Goal: Transaction & Acquisition: Download file/media

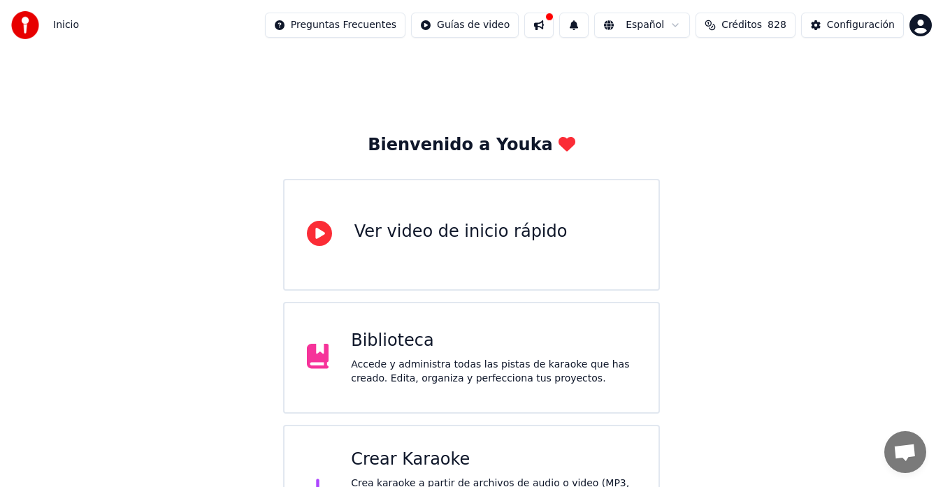
click at [399, 339] on div "Biblioteca" at bounding box center [493, 341] width 285 height 22
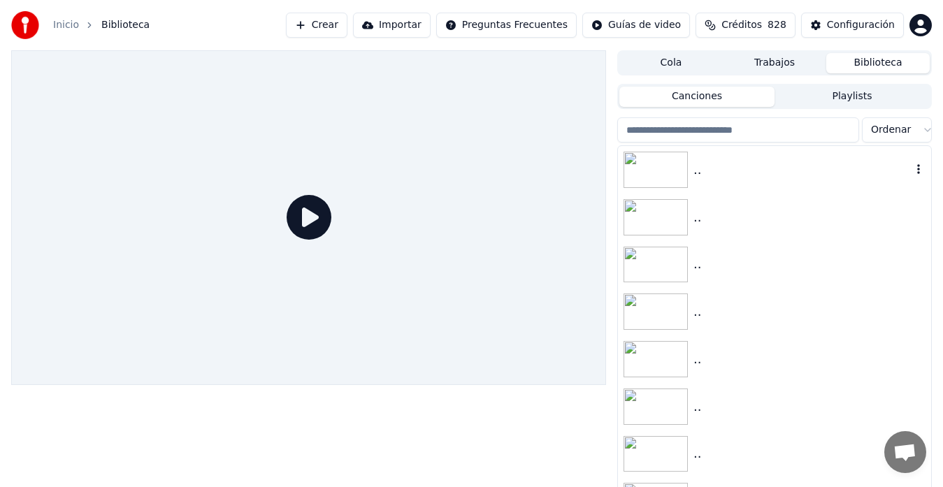
click at [667, 166] on img at bounding box center [655, 170] width 64 height 36
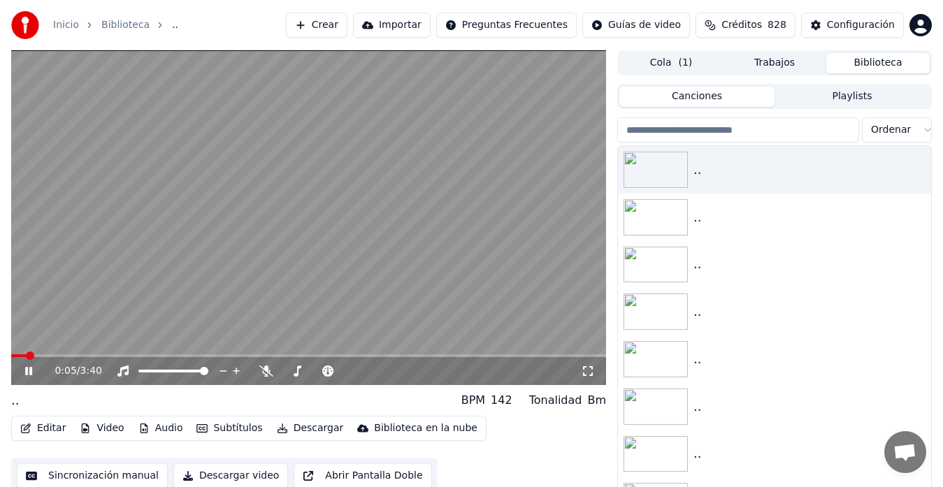
click at [45, 426] on button "Editar" at bounding box center [43, 429] width 57 height 20
click at [105, 247] on video at bounding box center [308, 217] width 595 height 335
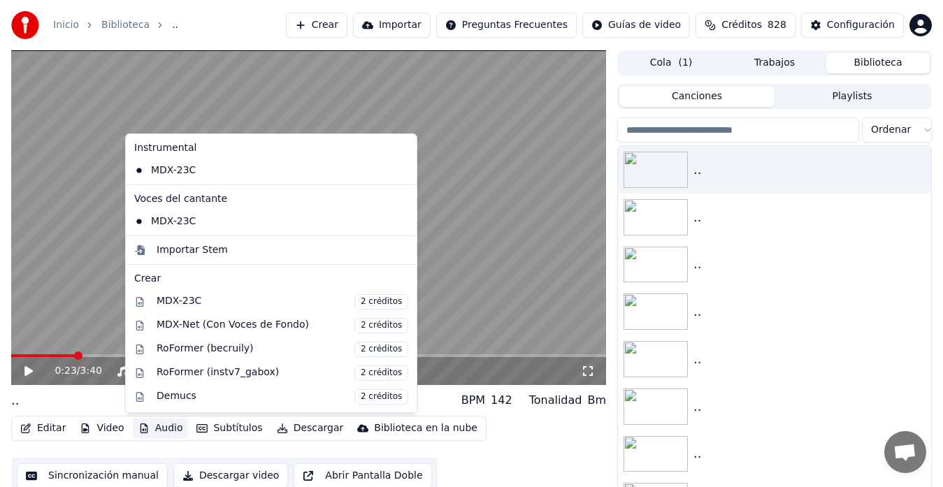
click at [152, 426] on button "Audio" at bounding box center [161, 429] width 56 height 20
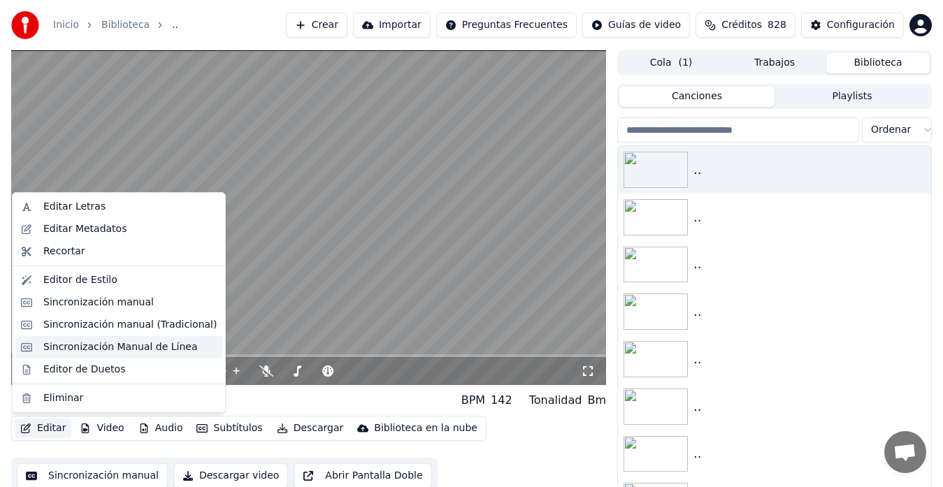
click at [93, 347] on div "Sincronización Manual de Línea" at bounding box center [120, 347] width 154 height 14
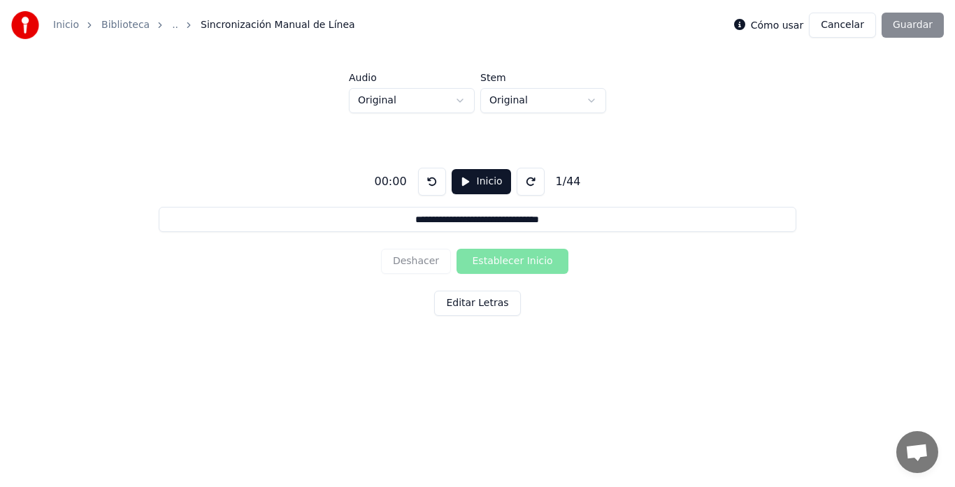
click at [122, 26] on link "Biblioteca" at bounding box center [125, 25] width 48 height 14
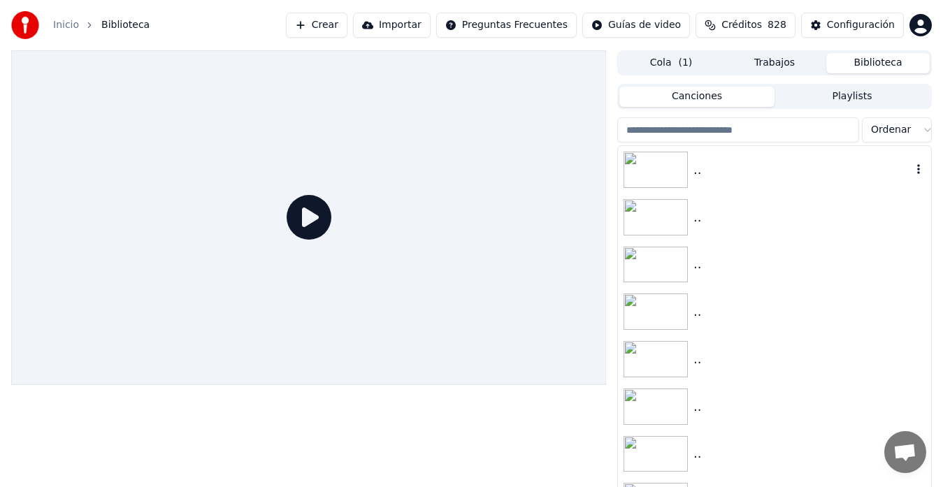
click at [650, 172] on img at bounding box center [655, 170] width 64 height 36
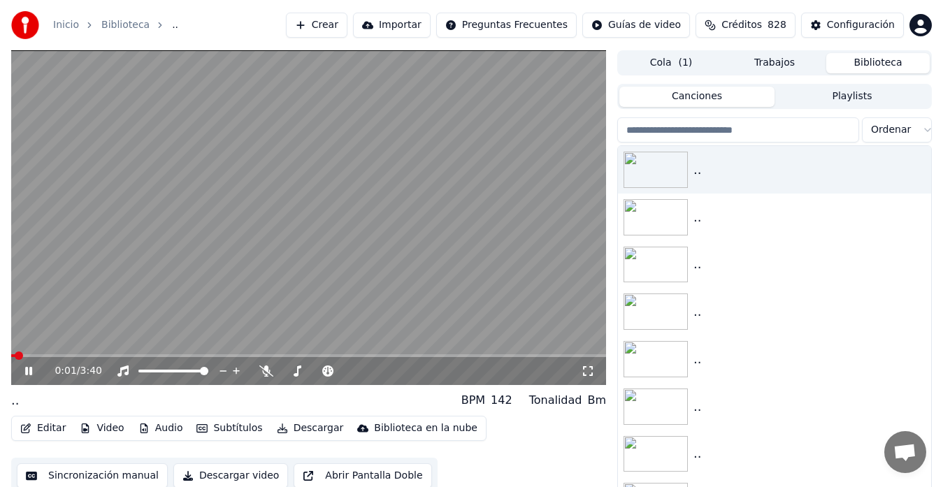
click at [178, 268] on video at bounding box center [308, 217] width 595 height 335
click at [52, 425] on button "Editar" at bounding box center [43, 429] width 57 height 20
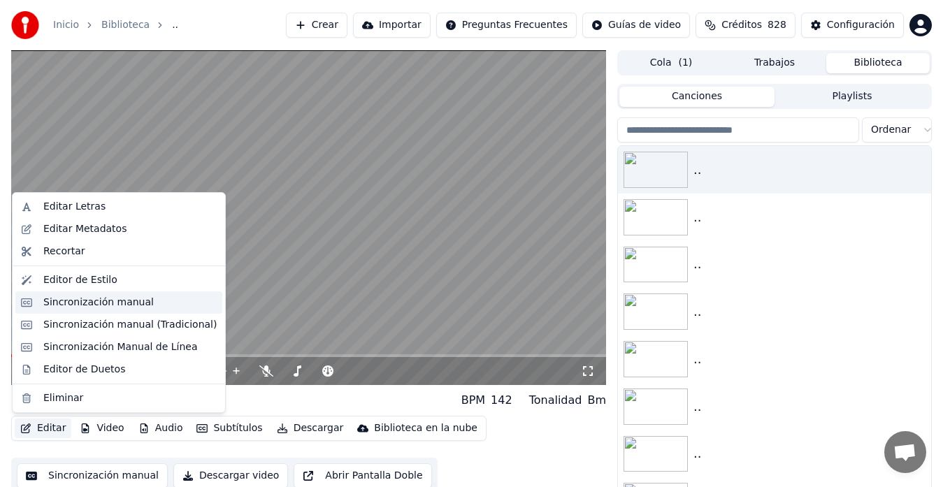
click at [85, 302] on div "Sincronización manual" at bounding box center [98, 303] width 110 height 14
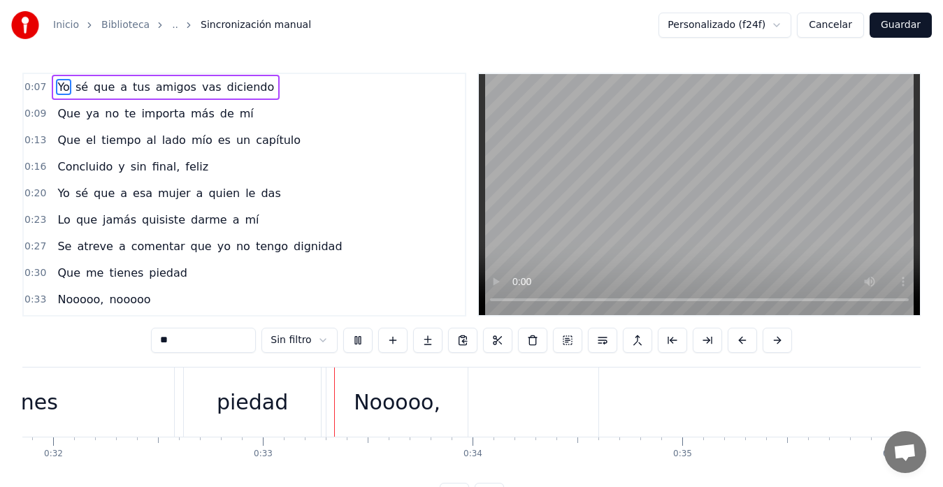
scroll to position [0, 6764]
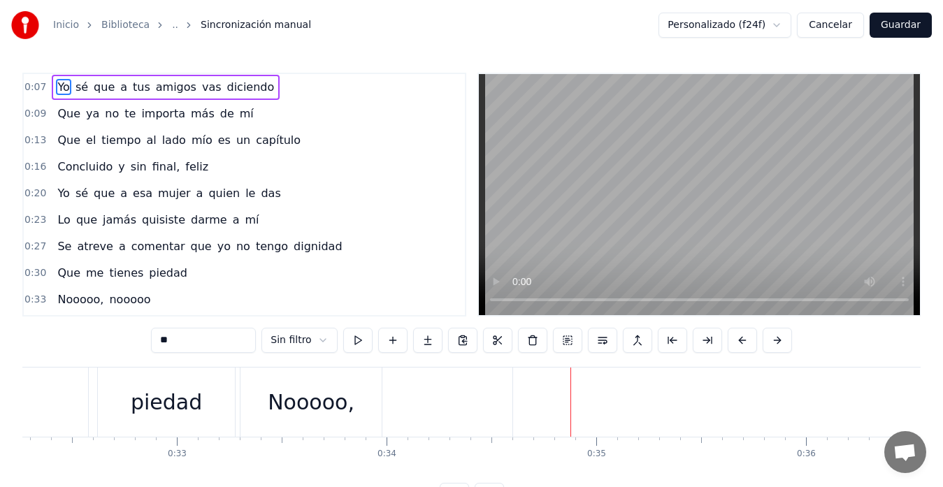
click at [310, 402] on div "Nooooo," at bounding box center [311, 401] width 87 height 31
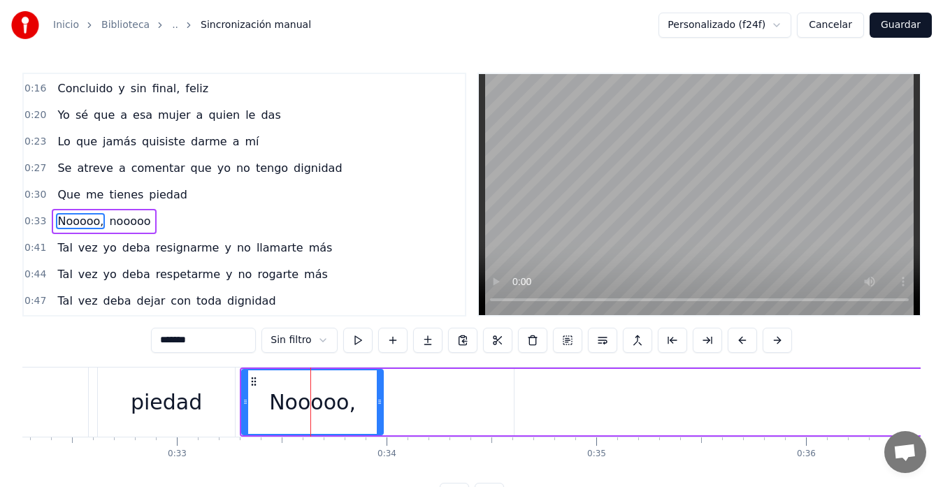
scroll to position [105, 0]
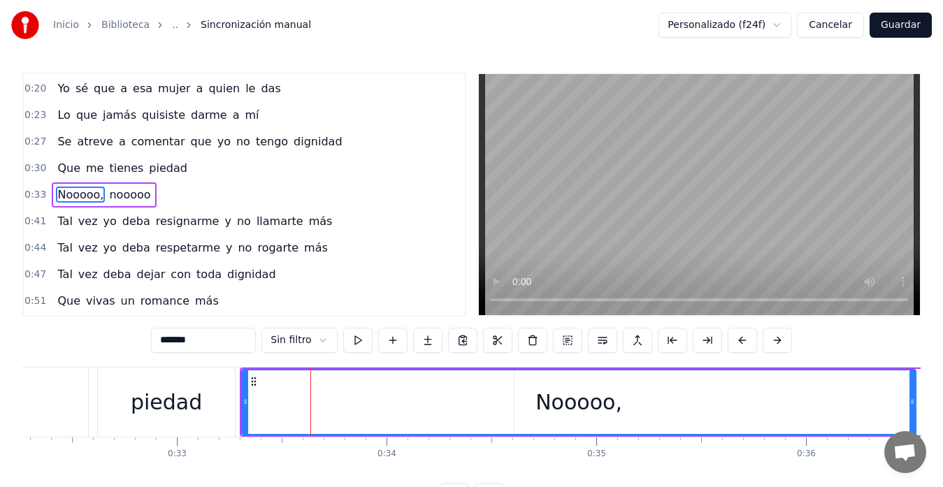
drag, startPoint x: 382, startPoint y: 403, endPoint x: 921, endPoint y: 399, distance: 538.8
click at [921, 399] on div "Inicio Biblioteca .. Sincronización manual Personalizado (f24f) Cancelar Guarda…" at bounding box center [471, 254] width 943 height 508
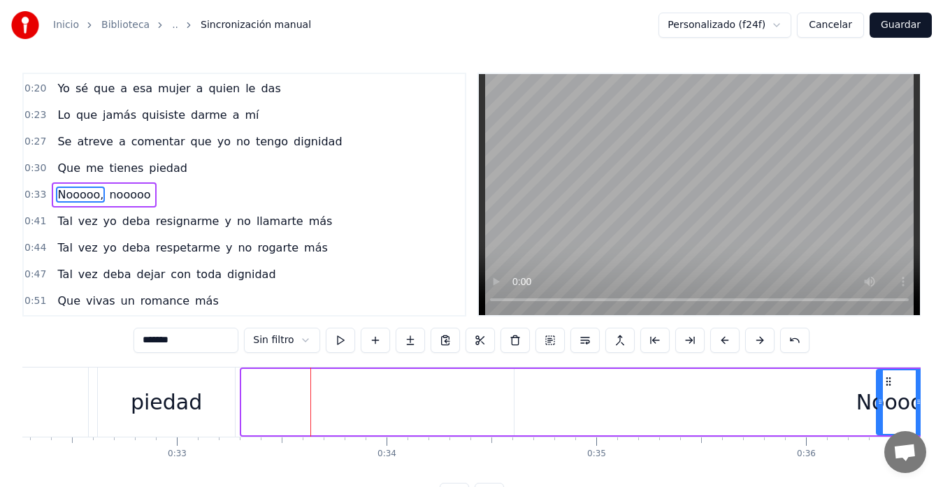
drag, startPoint x: 243, startPoint y: 400, endPoint x: 883, endPoint y: 388, distance: 639.5
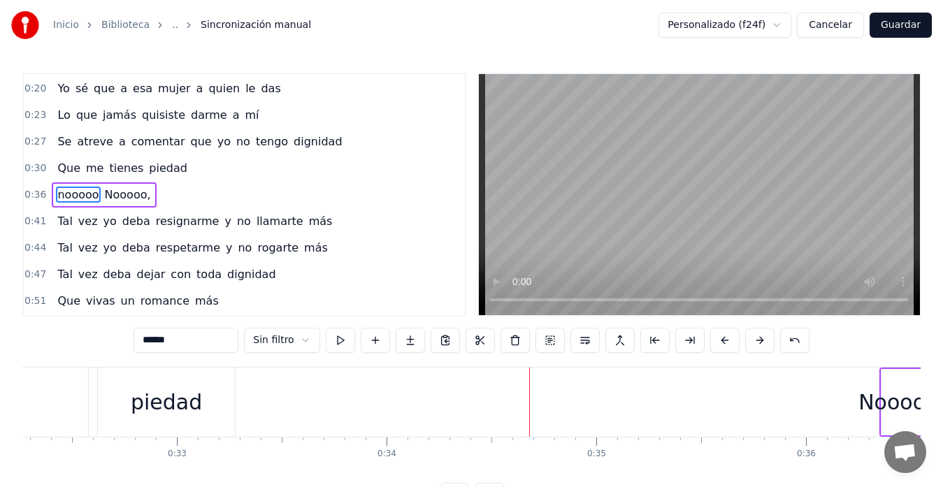
drag, startPoint x: 516, startPoint y: 403, endPoint x: 927, endPoint y: 444, distance: 412.2
click at [894, 412] on div "Nooooo," at bounding box center [901, 401] width 87 height 31
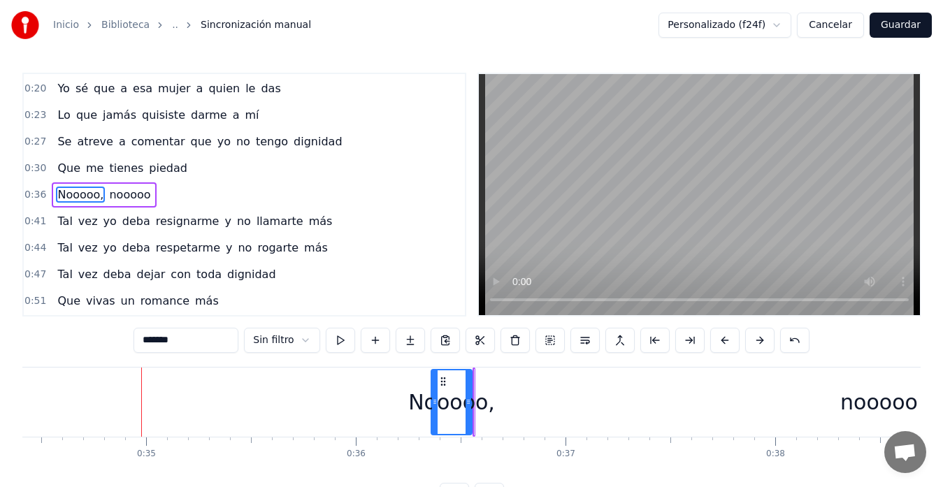
scroll to position [0, 7288]
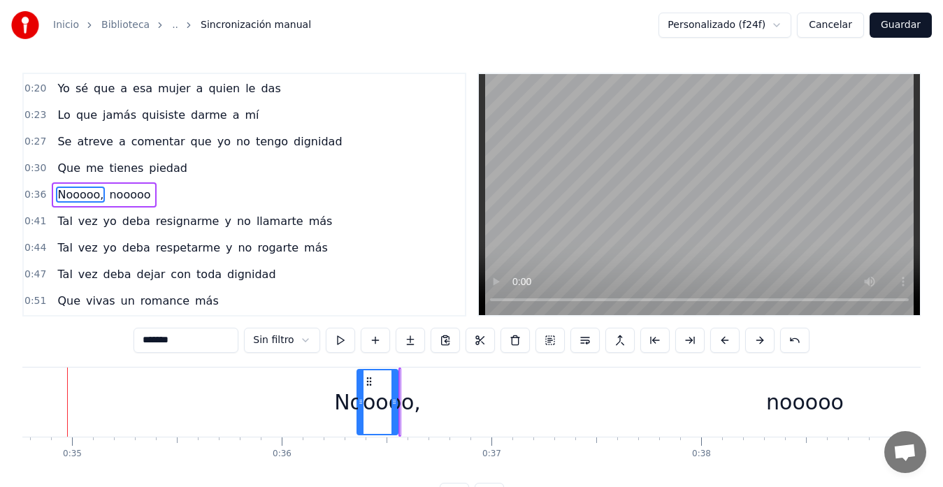
click at [384, 386] on div "Nooooo," at bounding box center [377, 401] width 87 height 31
click at [366, 396] on div "Nooooo," at bounding box center [377, 401] width 87 height 31
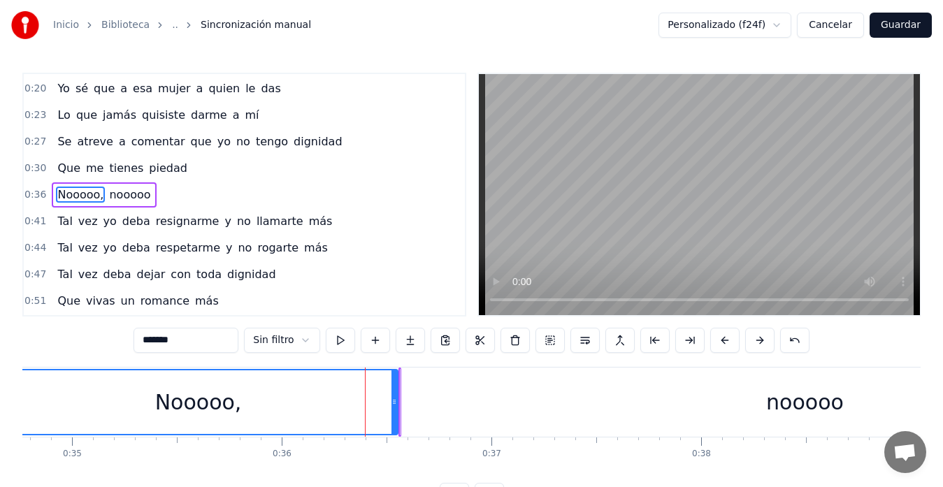
drag, startPoint x: 358, startPoint y: 393, endPoint x: 170, endPoint y: 380, distance: 189.1
click at [0, 381] on div "Inicio Biblioteca .. Sincronización manual Personalizado (f24f) Cancelar Guarda…" at bounding box center [471, 254] width 943 height 508
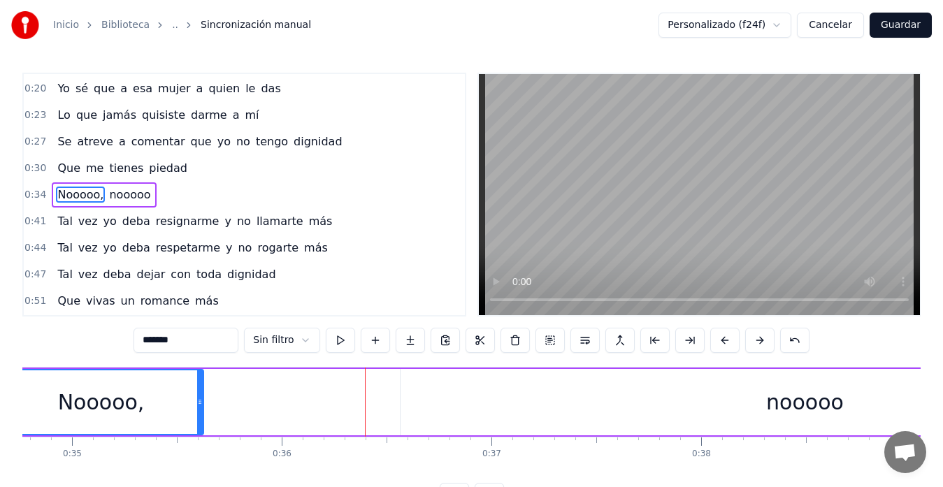
drag, startPoint x: 395, startPoint y: 409, endPoint x: 196, endPoint y: 410, distance: 198.5
click at [197, 409] on div at bounding box center [200, 402] width 6 height 64
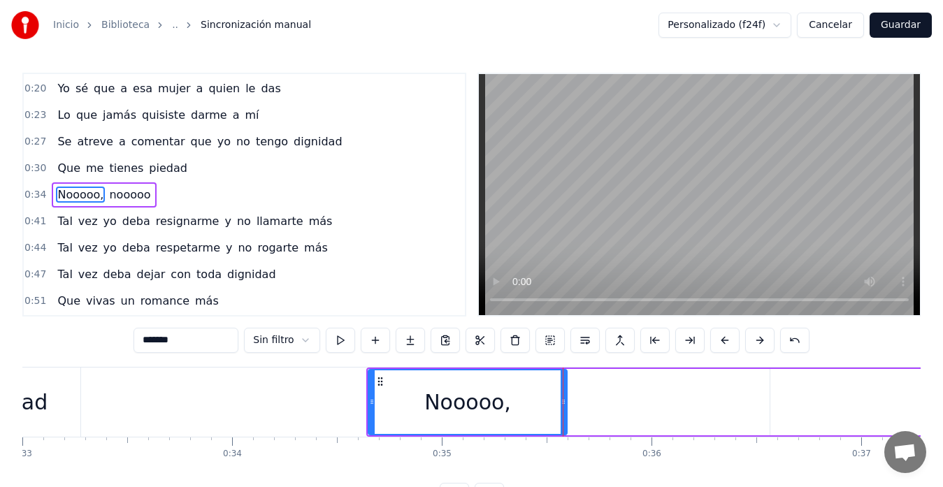
scroll to position [0, 6844]
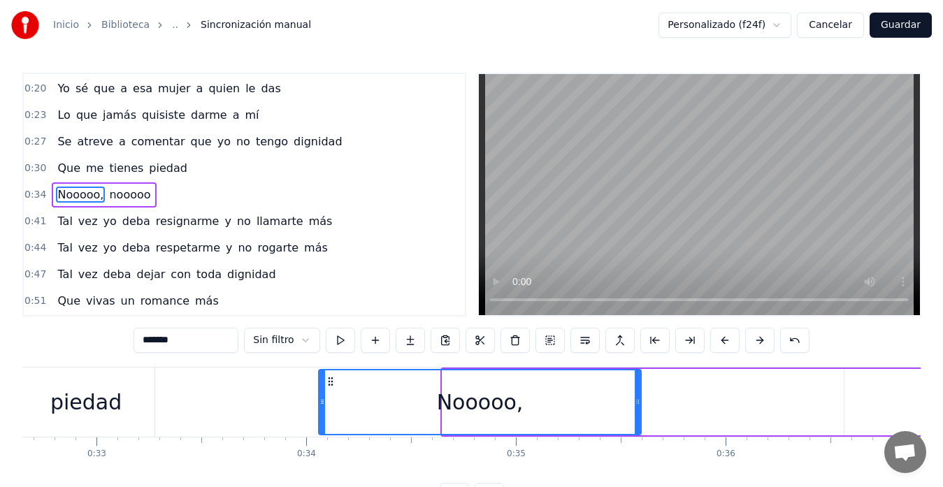
drag, startPoint x: 444, startPoint y: 406, endPoint x: 319, endPoint y: 394, distance: 125.0
click at [319, 394] on div at bounding box center [322, 402] width 6 height 64
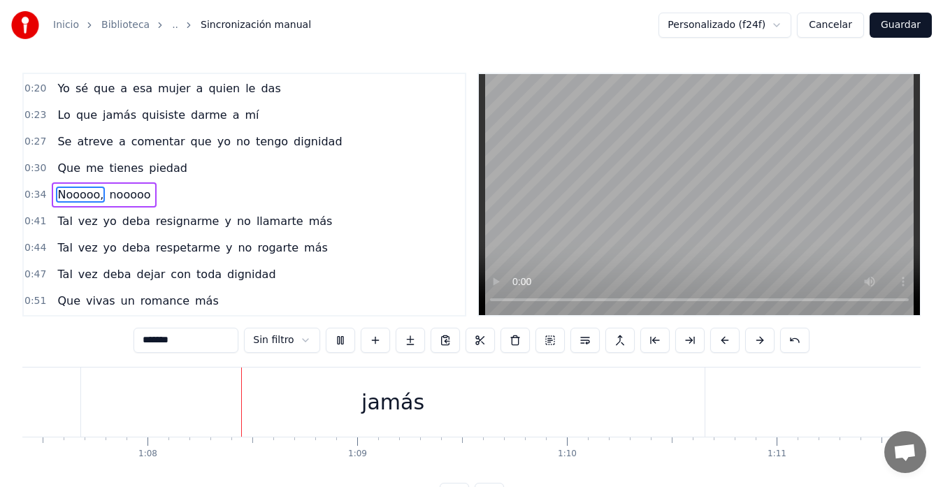
scroll to position [0, 14172]
click at [352, 400] on div "jamás" at bounding box center [351, 401] width 63 height 31
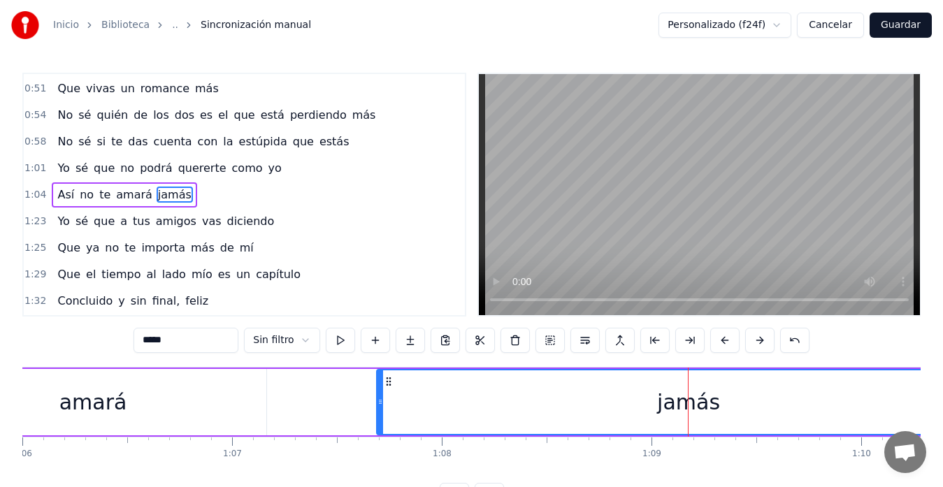
scroll to position [0, 13763]
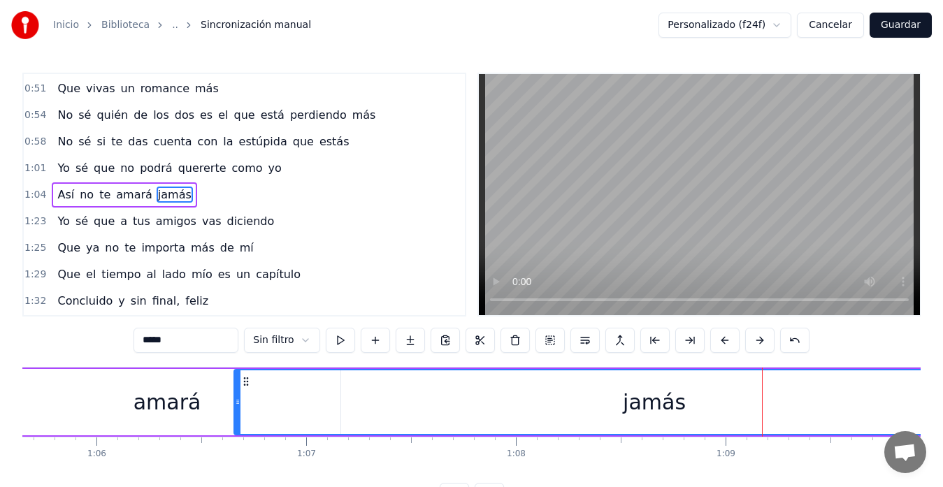
drag, startPoint x: 454, startPoint y: 406, endPoint x: 237, endPoint y: 406, distance: 216.6
click at [237, 406] on icon at bounding box center [238, 401] width 6 height 11
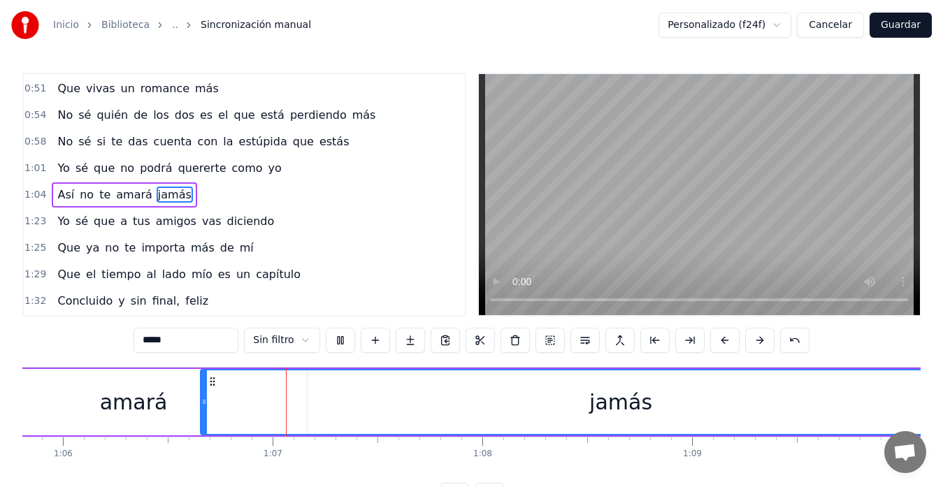
scroll to position [0, 13876]
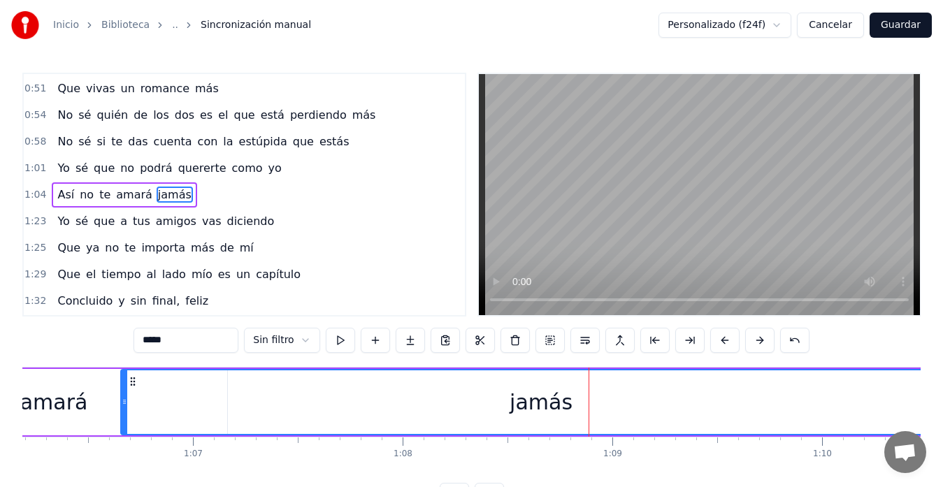
click at [198, 398] on div "jamás" at bounding box center [541, 402] width 839 height 64
click at [95, 414] on div "amará" at bounding box center [54, 402] width 347 height 66
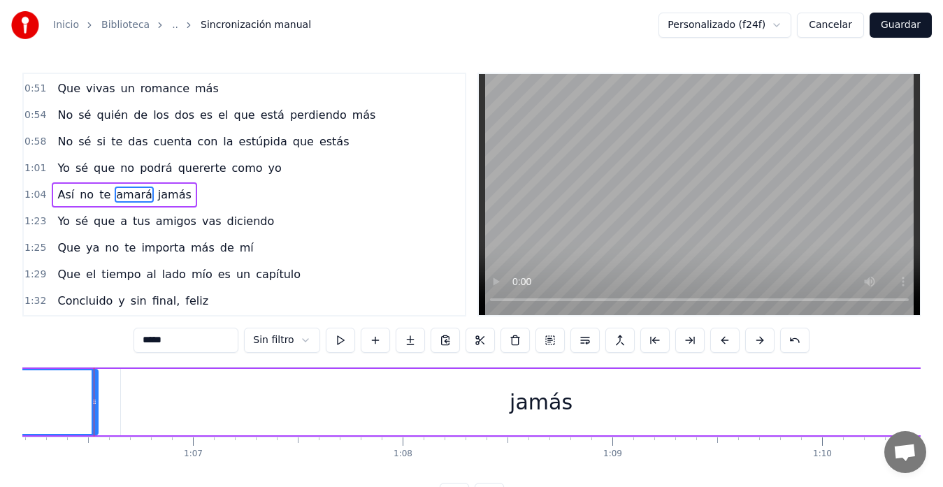
drag, startPoint x: 222, startPoint y: 401, endPoint x: 95, endPoint y: 403, distance: 126.5
click at [95, 403] on icon at bounding box center [95, 401] width 6 height 11
click at [134, 404] on div "jamás" at bounding box center [541, 402] width 840 height 66
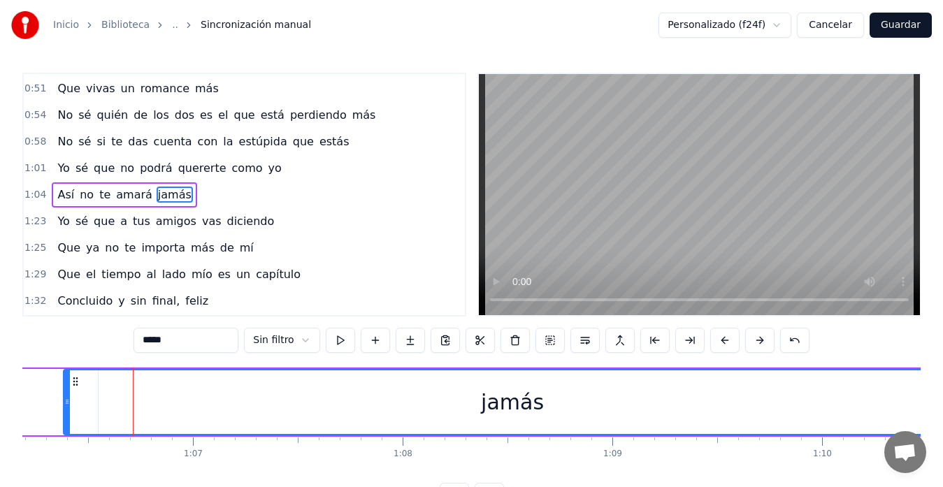
drag, startPoint x: 122, startPoint y: 404, endPoint x: 61, endPoint y: 398, distance: 61.1
click at [64, 398] on icon at bounding box center [67, 401] width 6 height 11
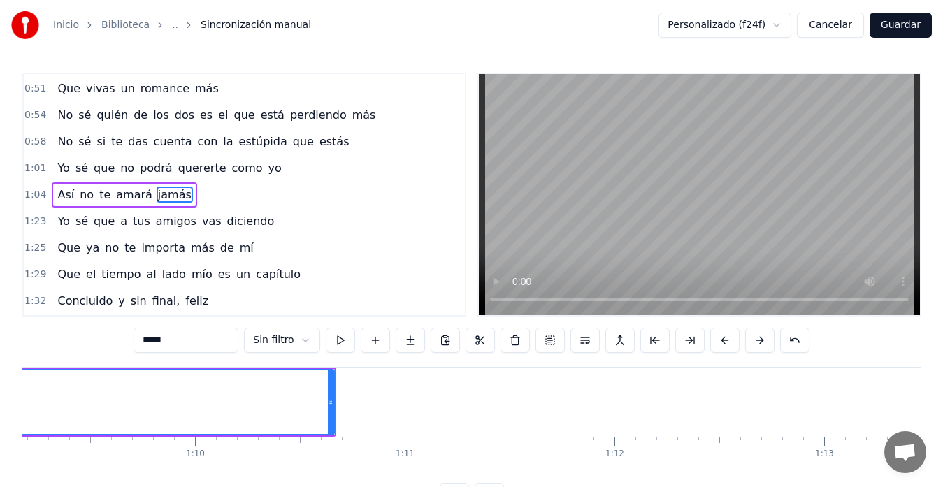
scroll to position [0, 14428]
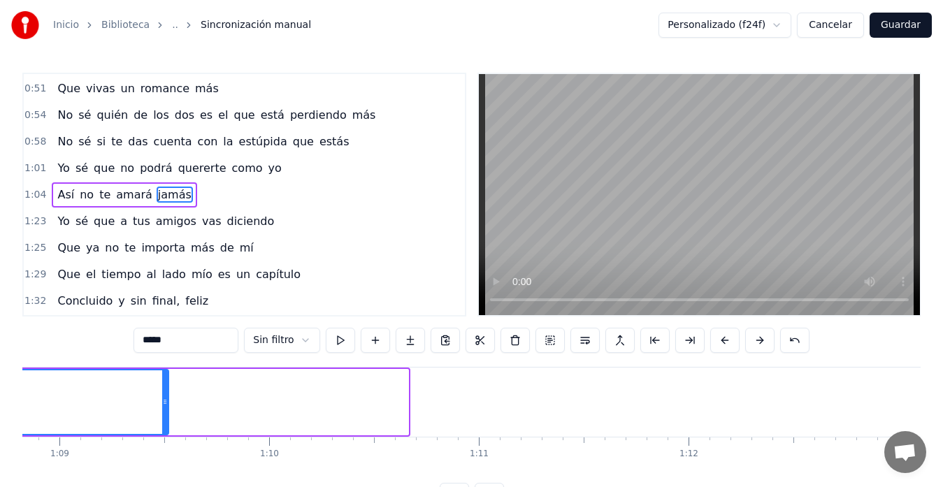
drag, startPoint x: 403, startPoint y: 392, endPoint x: 163, endPoint y: 405, distance: 240.0
click at [163, 405] on div at bounding box center [165, 402] width 6 height 64
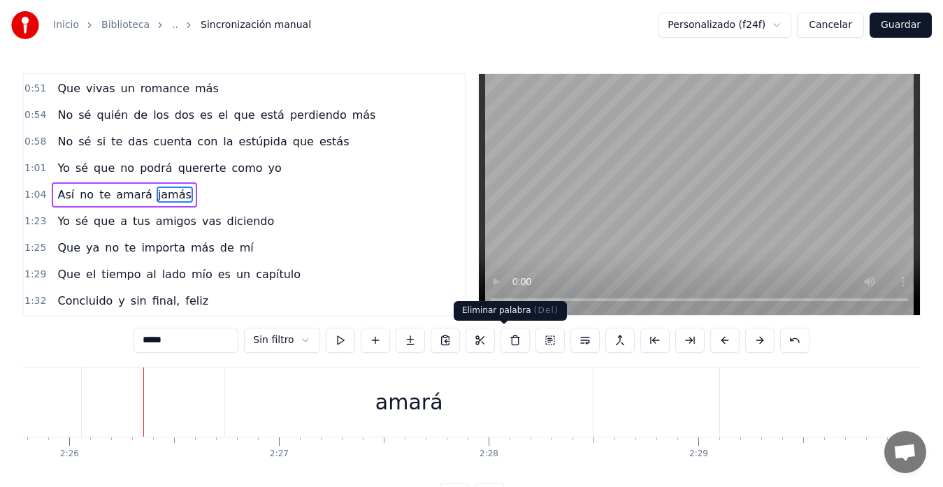
scroll to position [0, 30612]
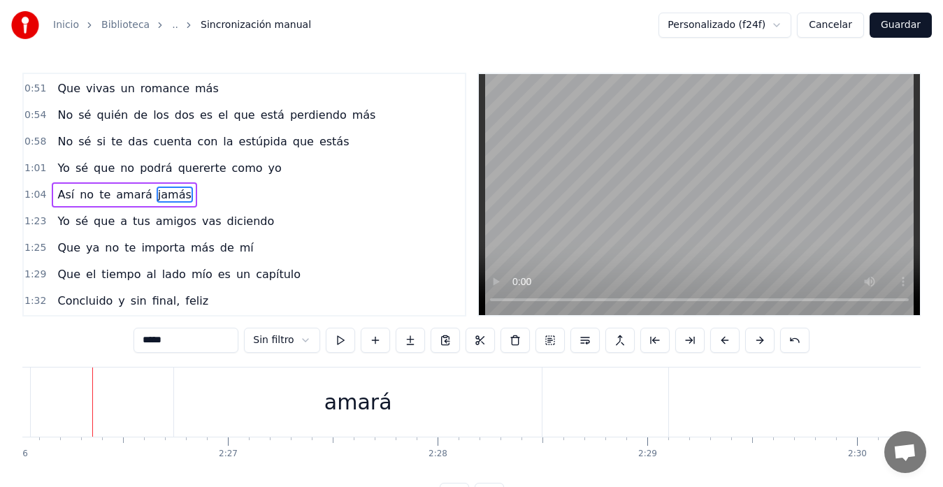
click at [328, 391] on div "amará" at bounding box center [358, 402] width 368 height 69
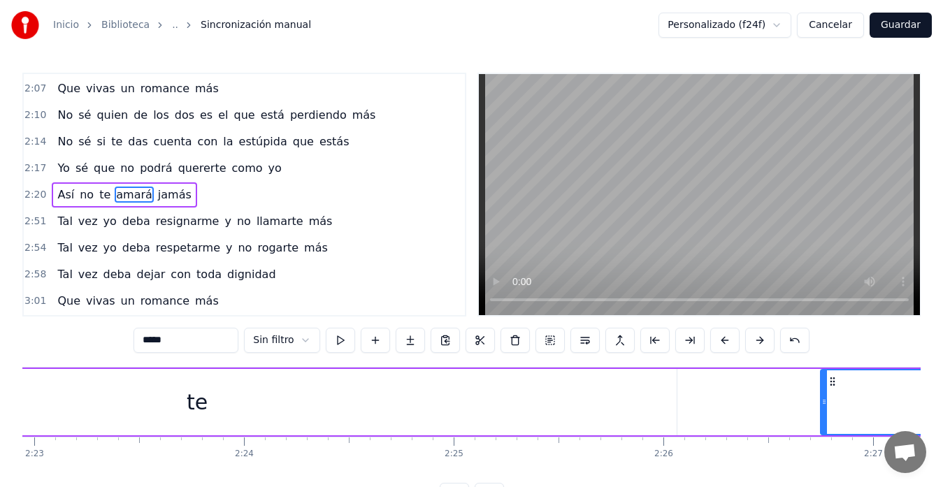
scroll to position [0, 29893]
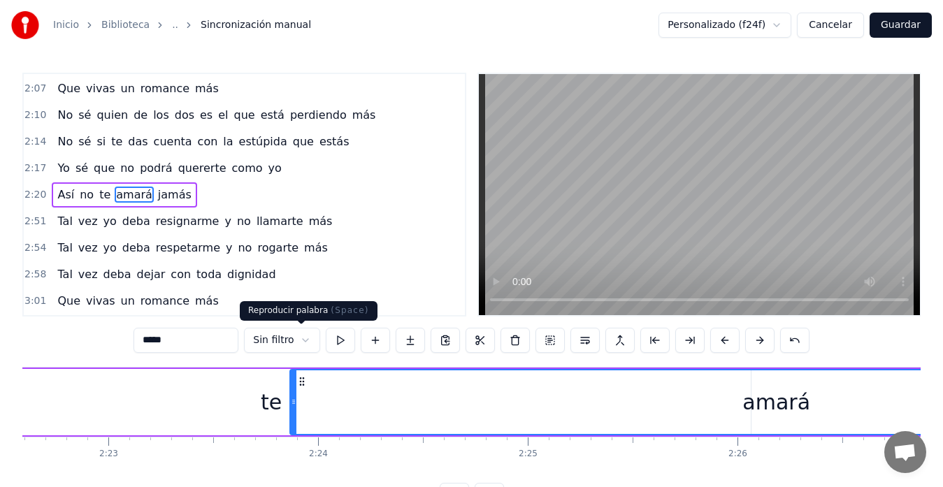
drag, startPoint x: 897, startPoint y: 406, endPoint x: 293, endPoint y: 349, distance: 607.2
click at [293, 349] on div "0:[DEMOGRAPHIC_DATA] sé que a tus amigos vas diciendo 0:09 Que ya no te importa…" at bounding box center [471, 290] width 898 height 435
click at [212, 388] on div "te" at bounding box center [271, 402] width 959 height 66
type input "**"
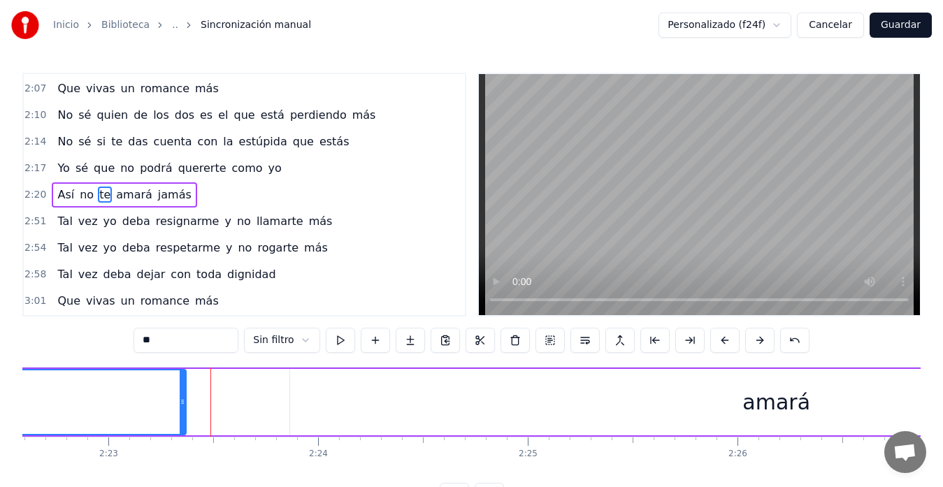
drag, startPoint x: 733, startPoint y: 400, endPoint x: 182, endPoint y: 331, distance: 555.1
click at [182, 331] on div "0:[DEMOGRAPHIC_DATA] sé que a tus amigos vas diciendo 0:09 Que ya no te importa…" at bounding box center [471, 290] width 898 height 435
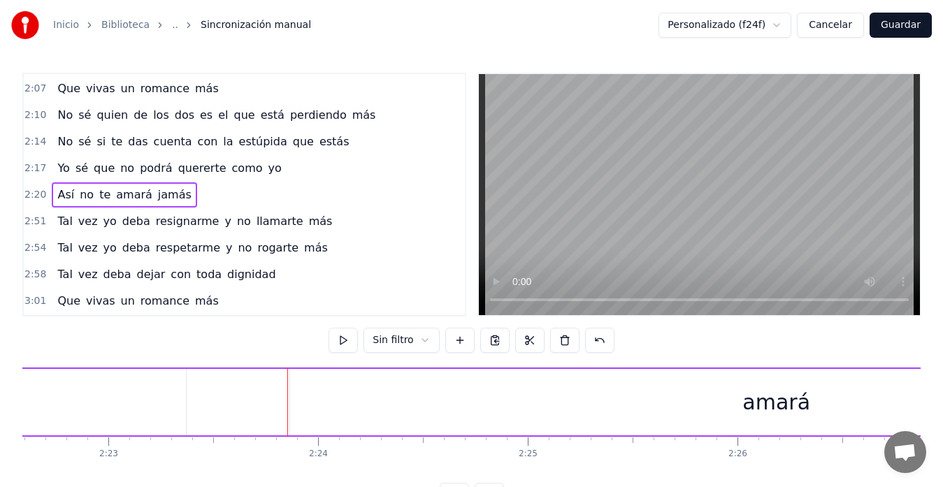
click at [502, 403] on div "amará" at bounding box center [776, 402] width 972 height 66
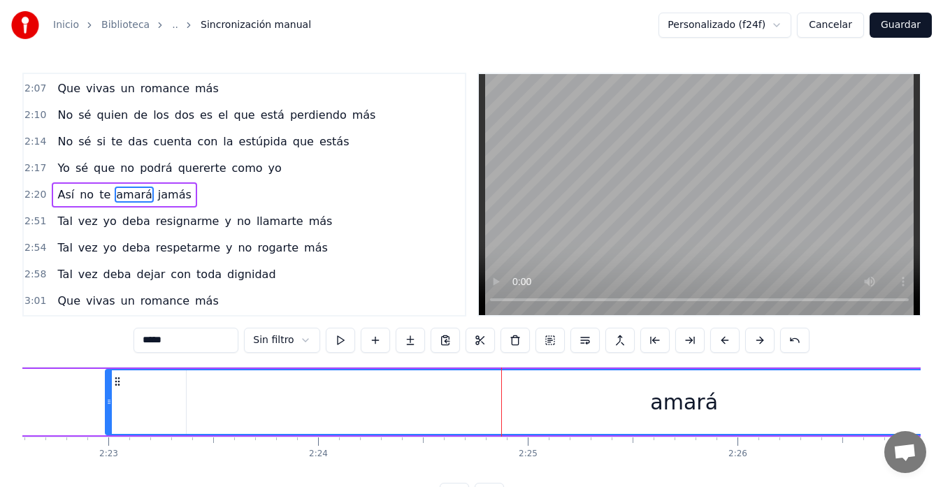
drag, startPoint x: 291, startPoint y: 400, endPoint x: 102, endPoint y: 379, distance: 190.6
click at [106, 379] on div at bounding box center [109, 402] width 6 height 64
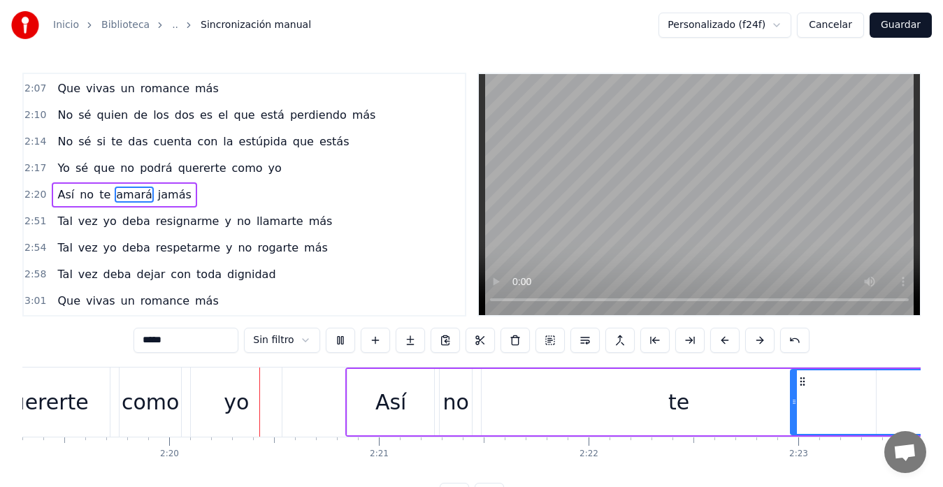
scroll to position [0, 29245]
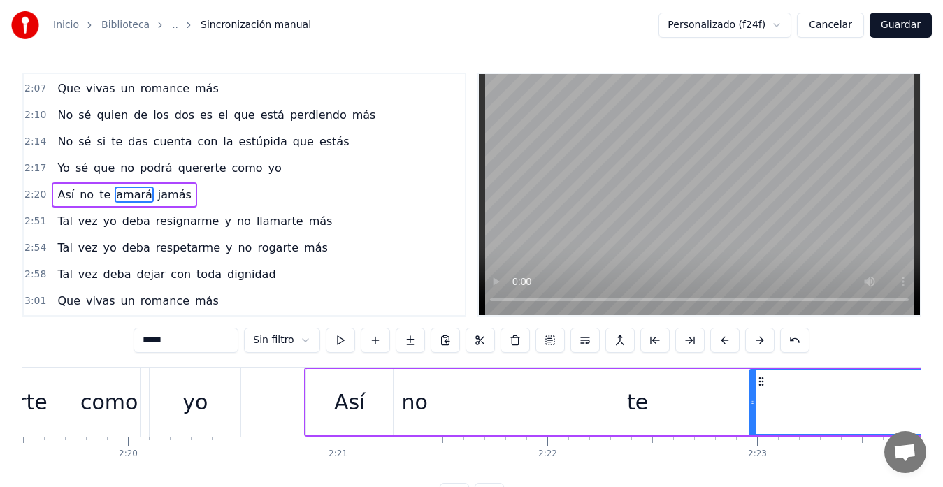
click at [617, 401] on div "te" at bounding box center [637, 402] width 394 height 66
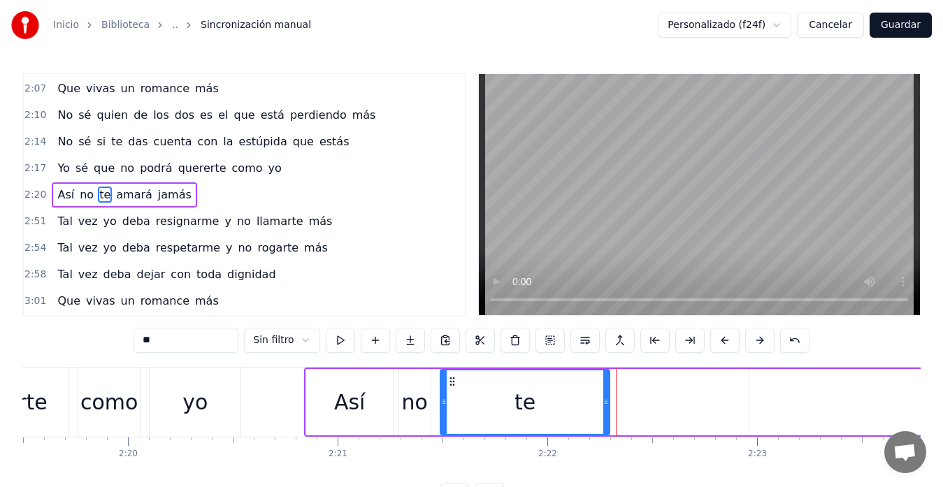
drag, startPoint x: 832, startPoint y: 410, endPoint x: 607, endPoint y: 402, distance: 225.2
click at [607, 402] on div at bounding box center [606, 402] width 6 height 64
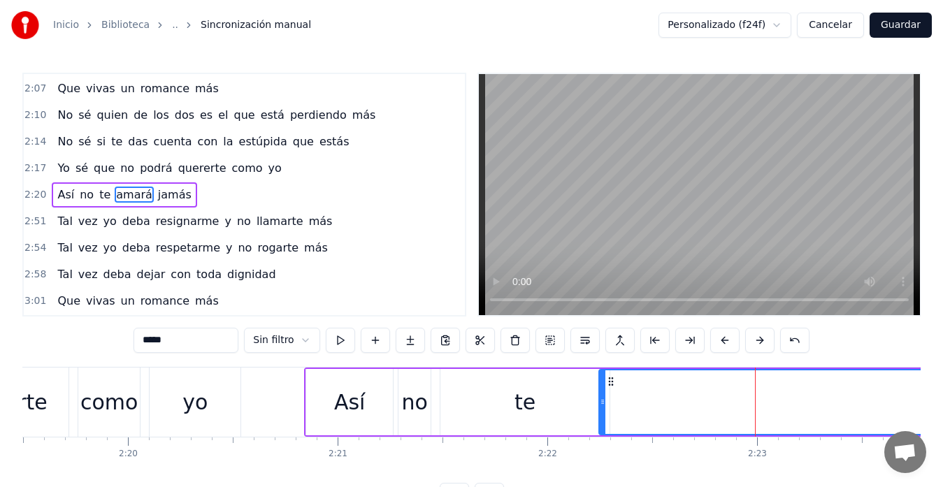
drag, startPoint x: 751, startPoint y: 401, endPoint x: 600, endPoint y: 393, distance: 150.5
click at [600, 393] on div at bounding box center [603, 402] width 6 height 64
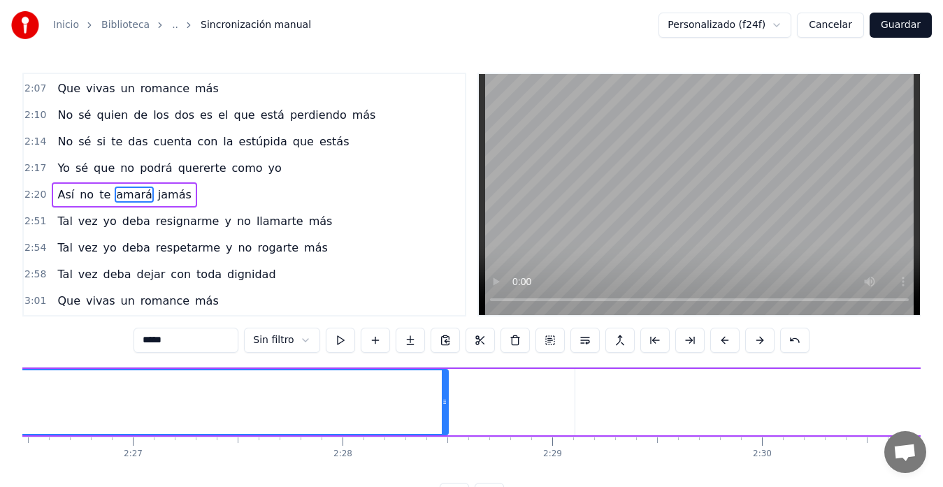
scroll to position [0, 30559]
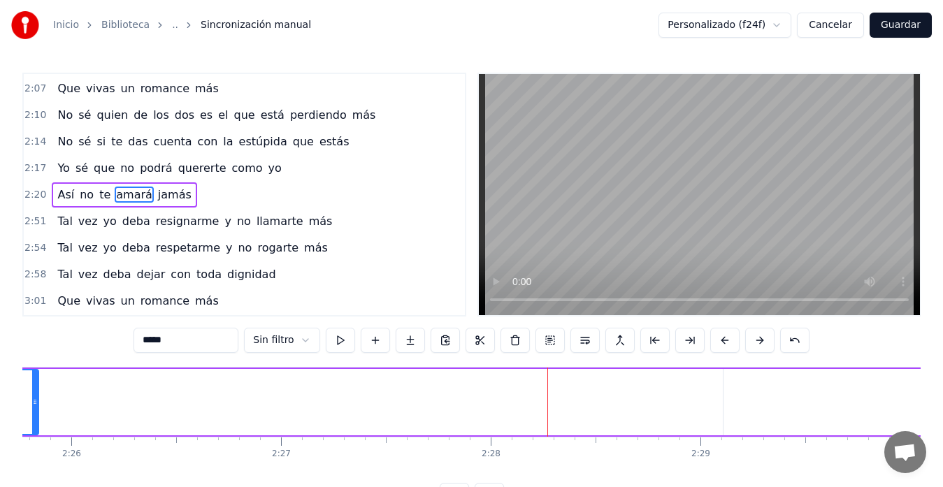
drag, startPoint x: 592, startPoint y: 399, endPoint x: 34, endPoint y: 356, distance: 559.3
click at [34, 356] on div "0:[DEMOGRAPHIC_DATA] sé que a tus amigos vas diciendo 0:09 Que ya no te importa…" at bounding box center [471, 290] width 898 height 435
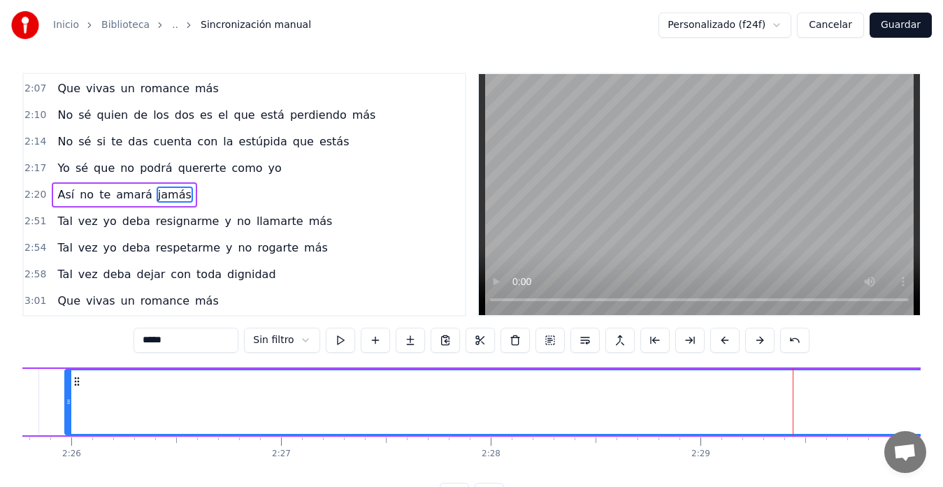
drag, startPoint x: 725, startPoint y: 400, endPoint x: 66, endPoint y: 390, distance: 658.4
click at [66, 390] on div at bounding box center [69, 402] width 6 height 64
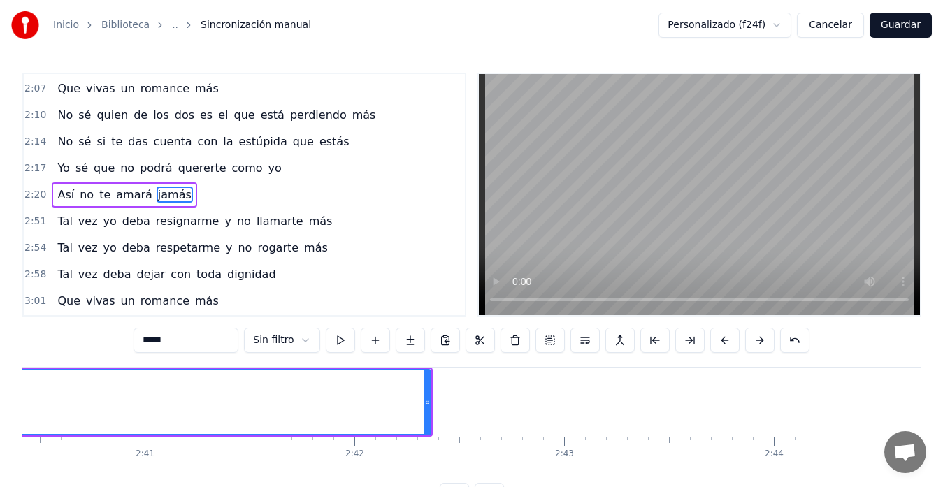
scroll to position [0, 33557]
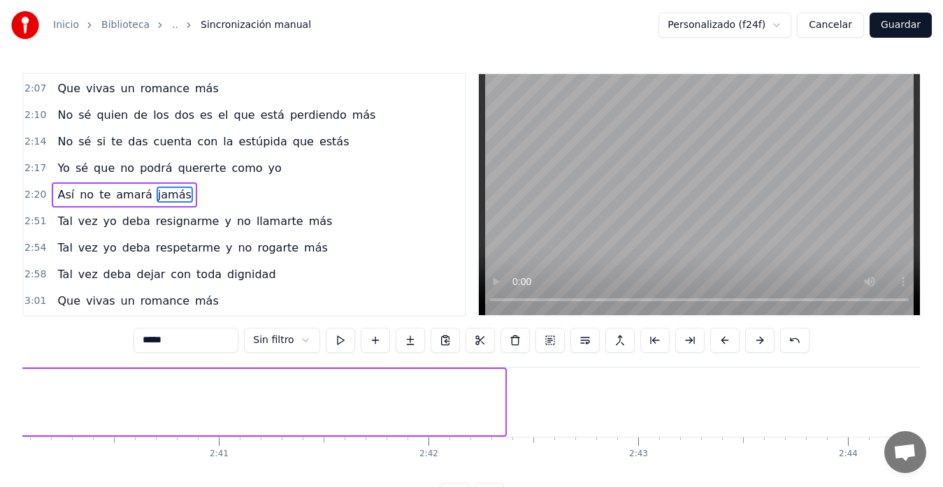
drag, startPoint x: 500, startPoint y: 396, endPoint x: 9, endPoint y: 379, distance: 490.9
click at [9, 379] on div "Inicio Biblioteca .. Sincronización manual Personalizado (f24f) Cancelar Guarda…" at bounding box center [471, 254] width 943 height 508
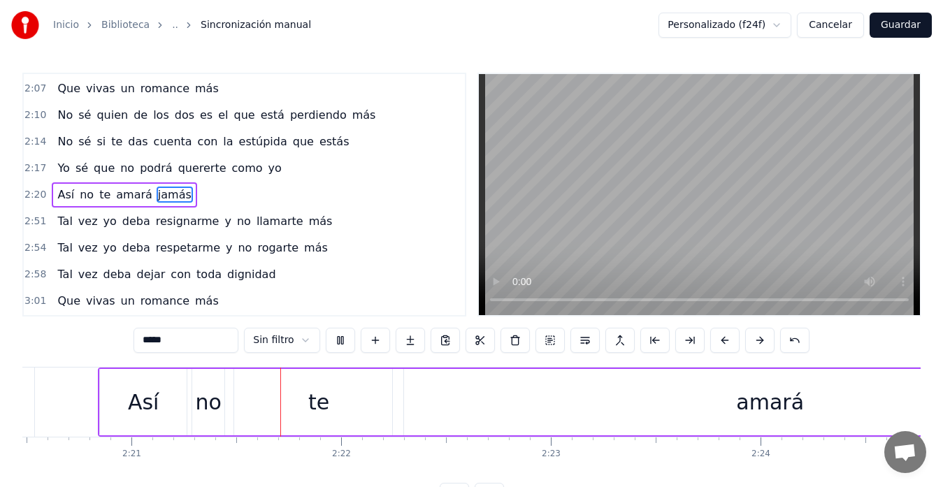
scroll to position [0, 29517]
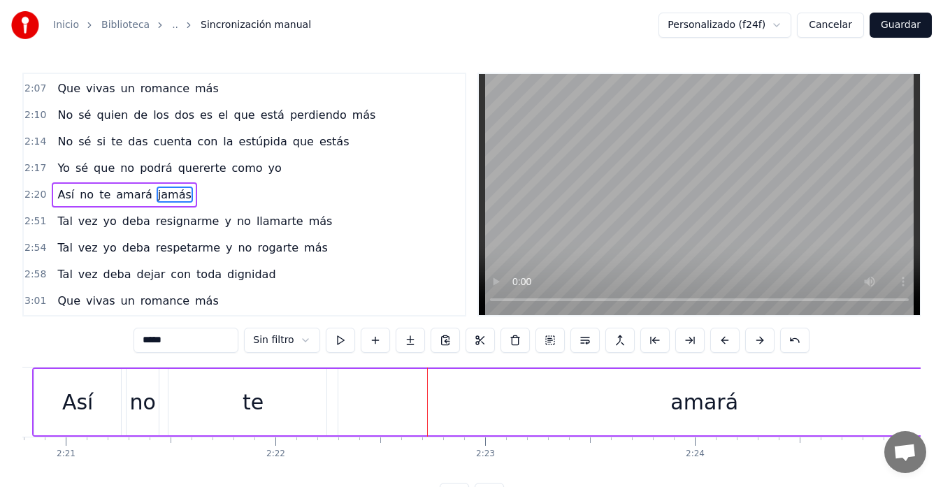
click at [447, 402] on div "amará" at bounding box center [704, 402] width 754 height 66
type input "*****"
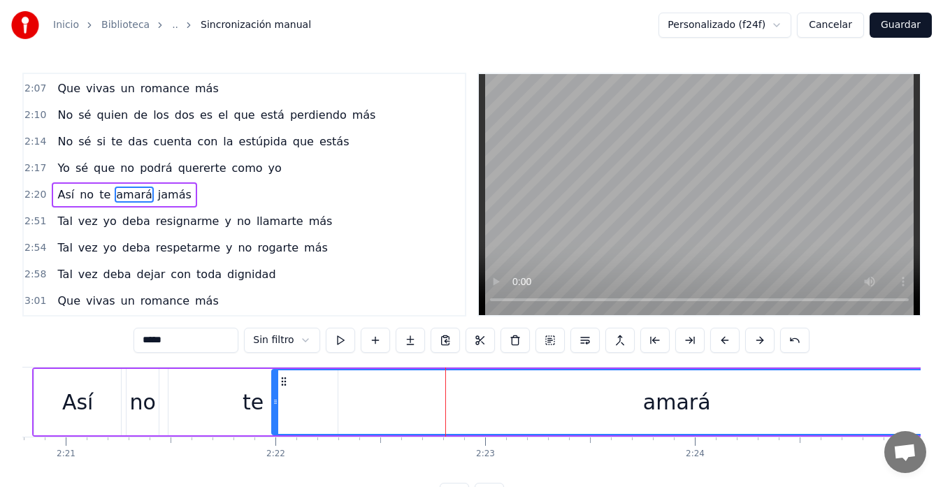
drag, startPoint x: 328, startPoint y: 406, endPoint x: 285, endPoint y: 405, distance: 43.3
click at [273, 408] on div at bounding box center [276, 402] width 6 height 64
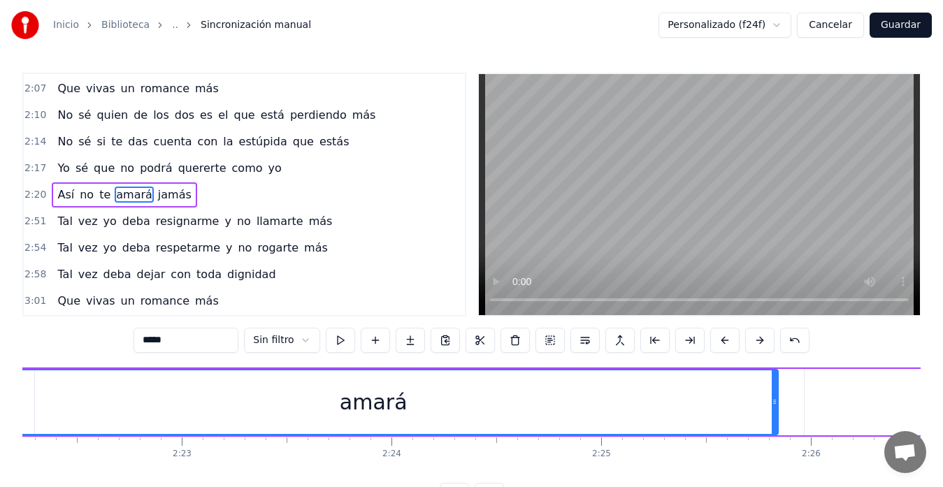
scroll to position [0, 29967]
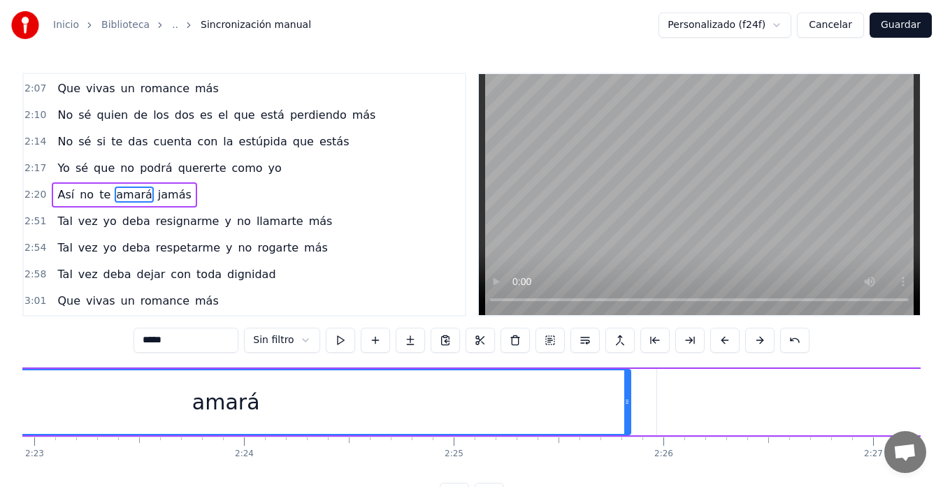
drag, startPoint x: 606, startPoint y: 405, endPoint x: 442, endPoint y: 391, distance: 164.8
click at [442, 391] on div "amará" at bounding box center [226, 402] width 808 height 64
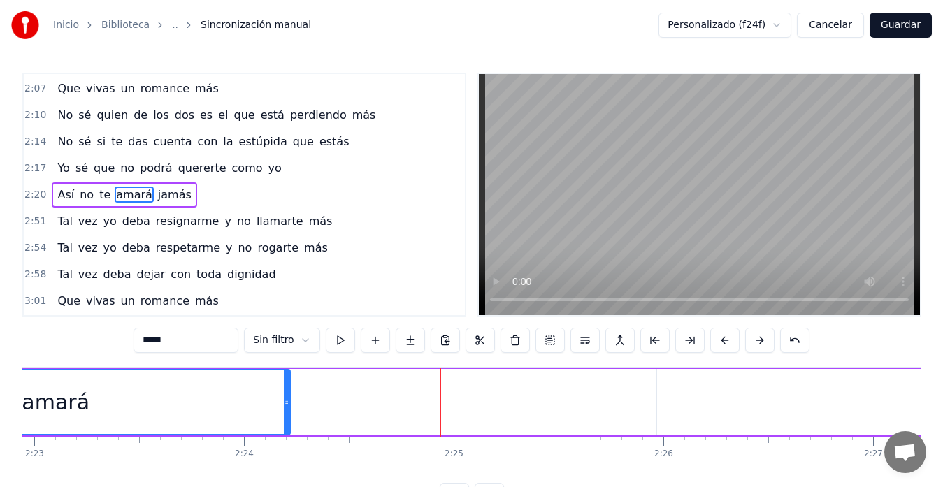
drag, startPoint x: 629, startPoint y: 403, endPoint x: 300, endPoint y: 350, distance: 333.4
click at [297, 360] on div "0:[DEMOGRAPHIC_DATA] sé que a tus amigos vas diciendo 0:09 Que ya no te importa…" at bounding box center [471, 290] width 898 height 435
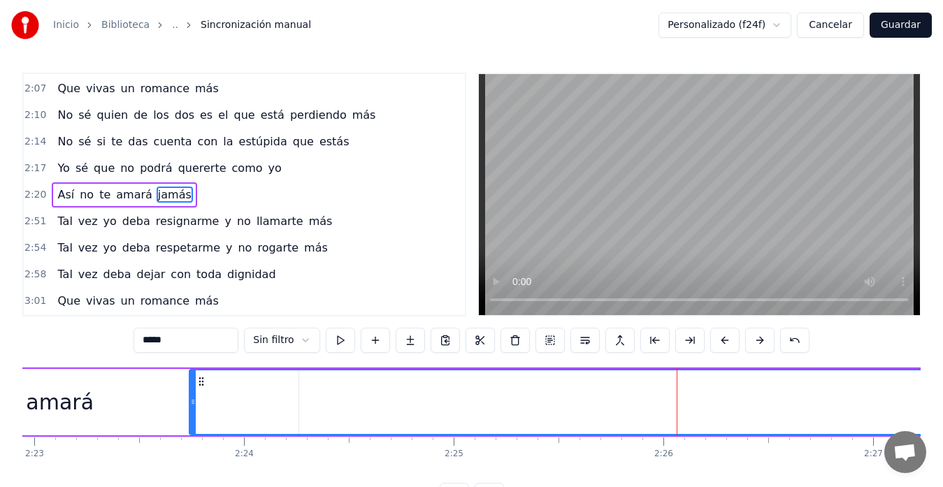
drag, startPoint x: 660, startPoint y: 402, endPoint x: 192, endPoint y: 403, distance: 467.5
click at [192, 403] on icon at bounding box center [193, 401] width 6 height 11
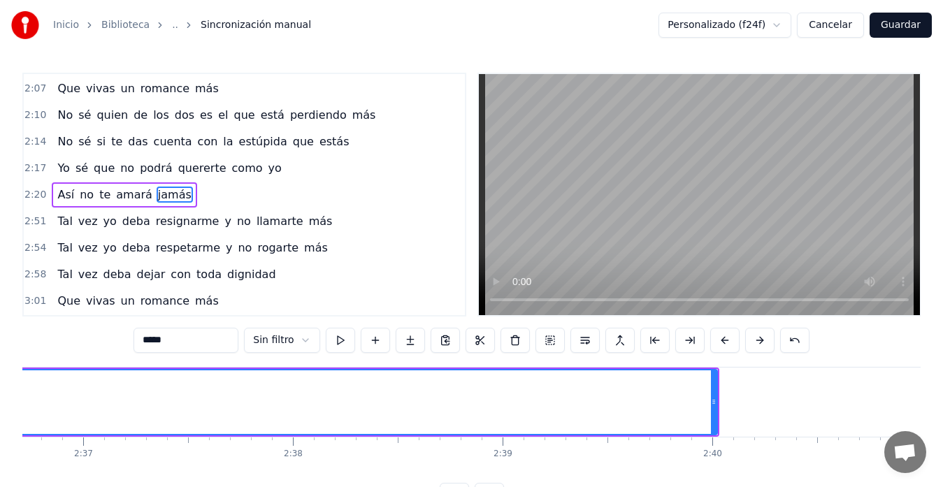
scroll to position [0, 32891]
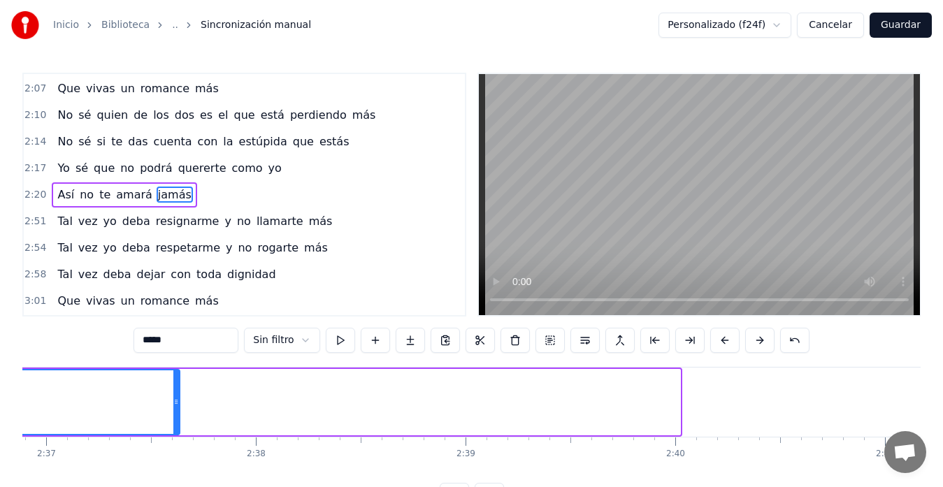
drag, startPoint x: 678, startPoint y: 396, endPoint x: 169, endPoint y: 402, distance: 508.8
click at [173, 403] on div at bounding box center [176, 402] width 6 height 64
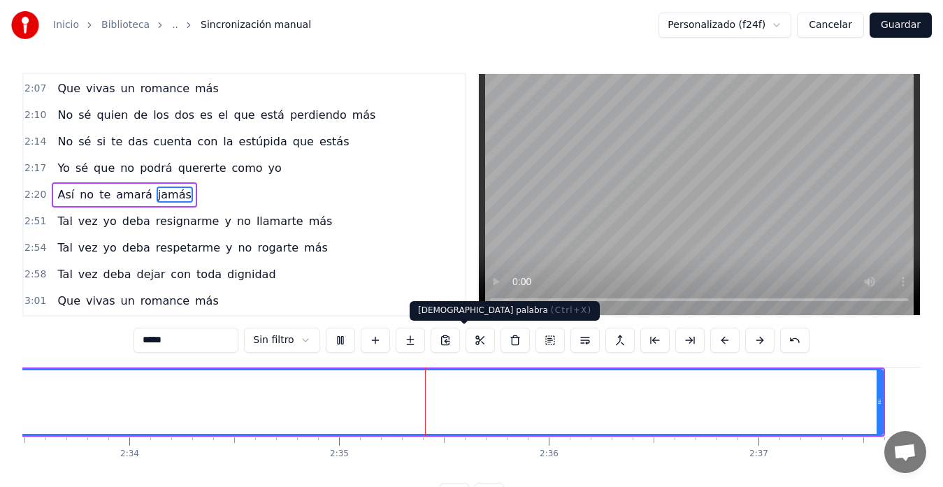
scroll to position [0, 32401]
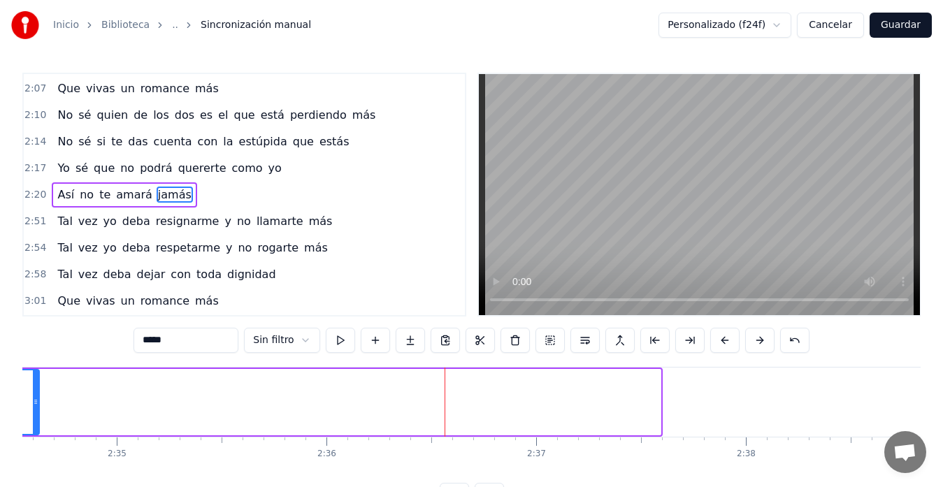
drag, startPoint x: 658, startPoint y: 407, endPoint x: 36, endPoint y: 407, distance: 621.9
click at [36, 407] on div at bounding box center [36, 402] width 6 height 64
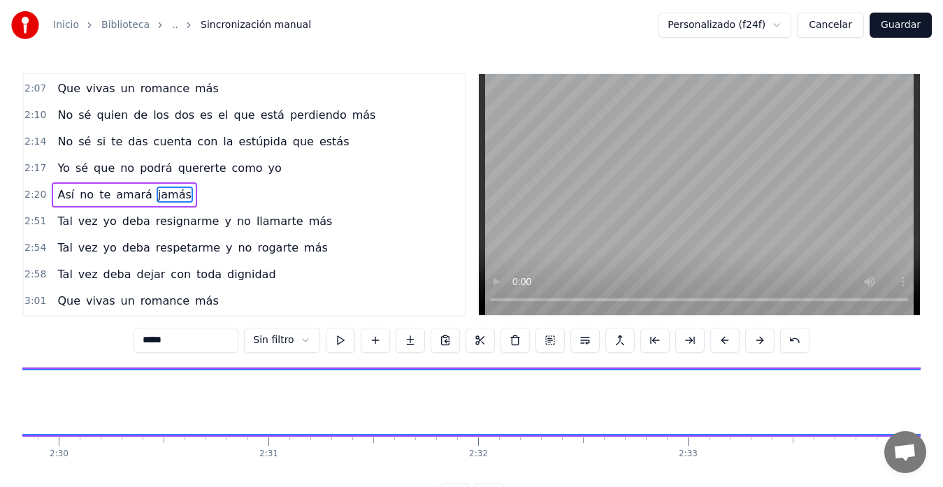
scroll to position [0, 31670]
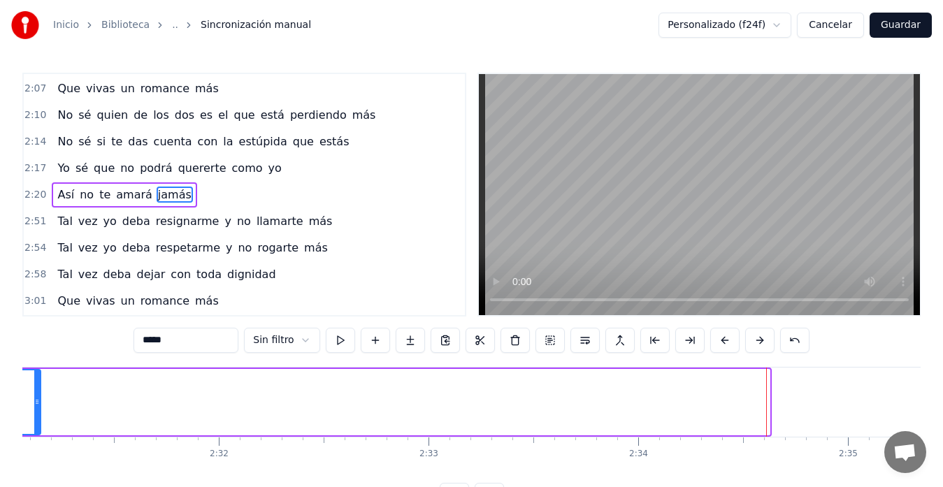
drag, startPoint x: 768, startPoint y: 404, endPoint x: 34, endPoint y: 393, distance: 733.8
click at [34, 393] on div at bounding box center [37, 402] width 6 height 64
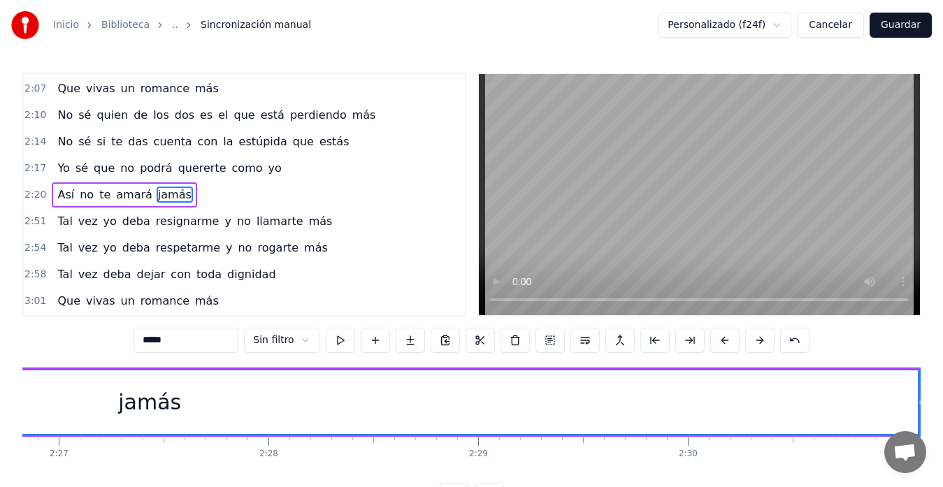
scroll to position [0, 31004]
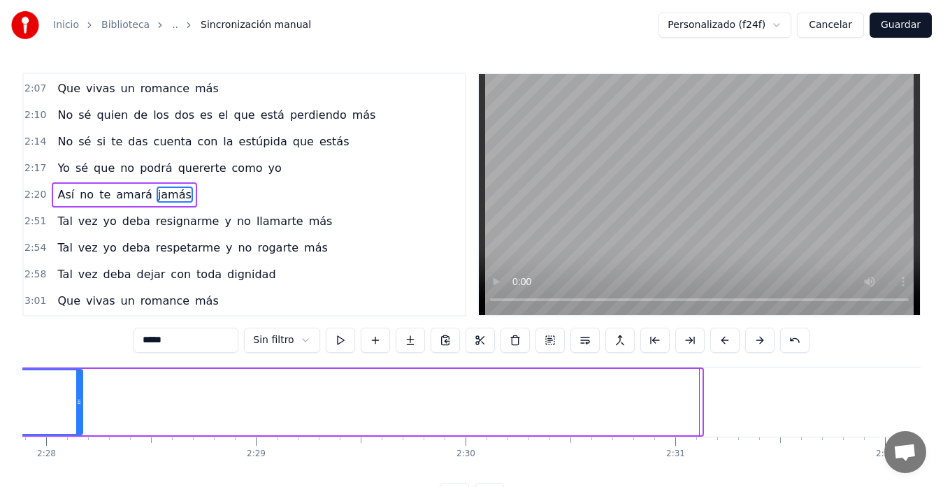
drag, startPoint x: 696, startPoint y: 402, endPoint x: 73, endPoint y: 377, distance: 623.2
click at [76, 377] on div at bounding box center [79, 402] width 6 height 64
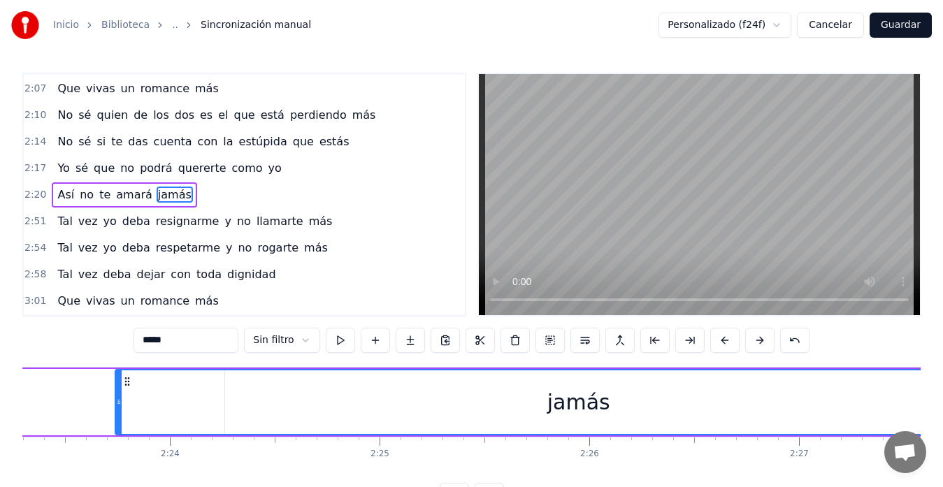
scroll to position [0, 30338]
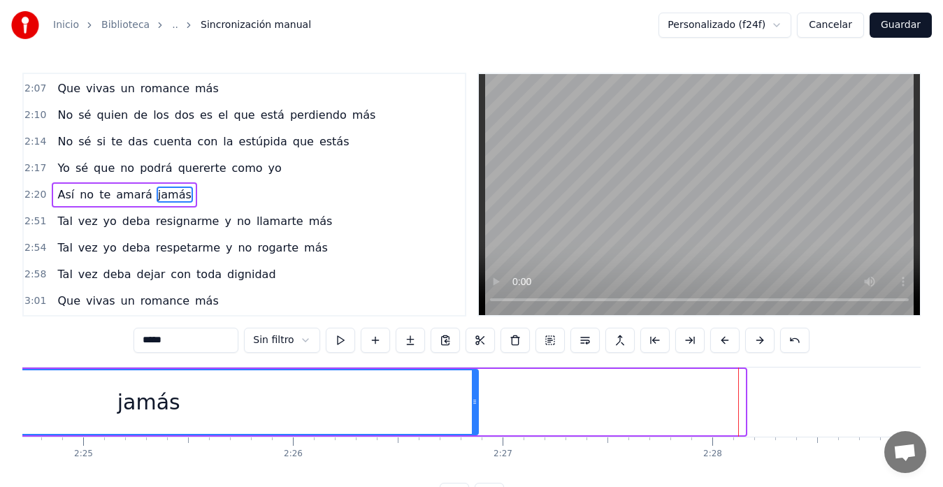
drag, startPoint x: 744, startPoint y: 401, endPoint x: 477, endPoint y: 416, distance: 267.4
click at [477, 416] on div at bounding box center [475, 402] width 6 height 64
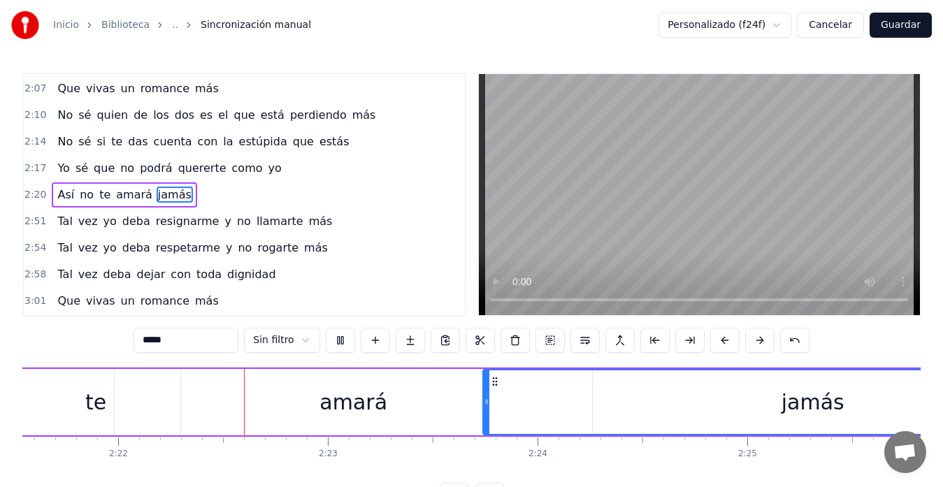
scroll to position [0, 29715]
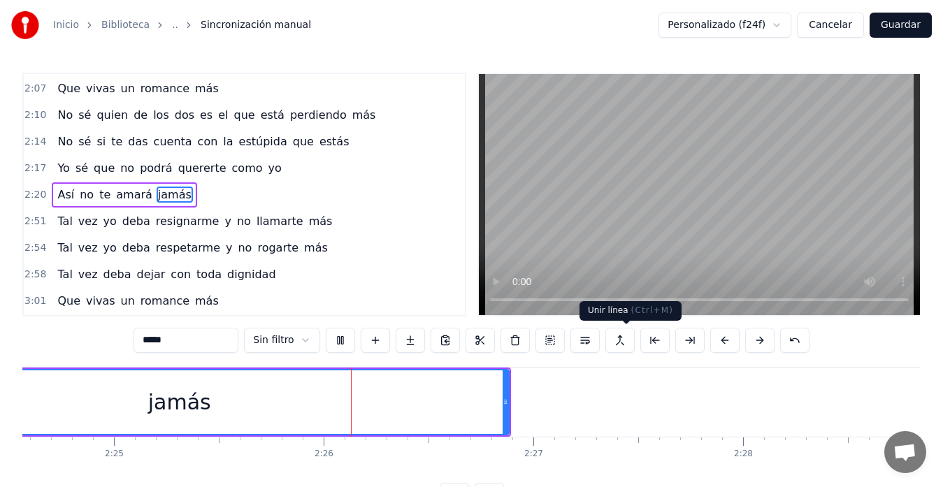
click at [616, 338] on button at bounding box center [619, 340] width 29 height 25
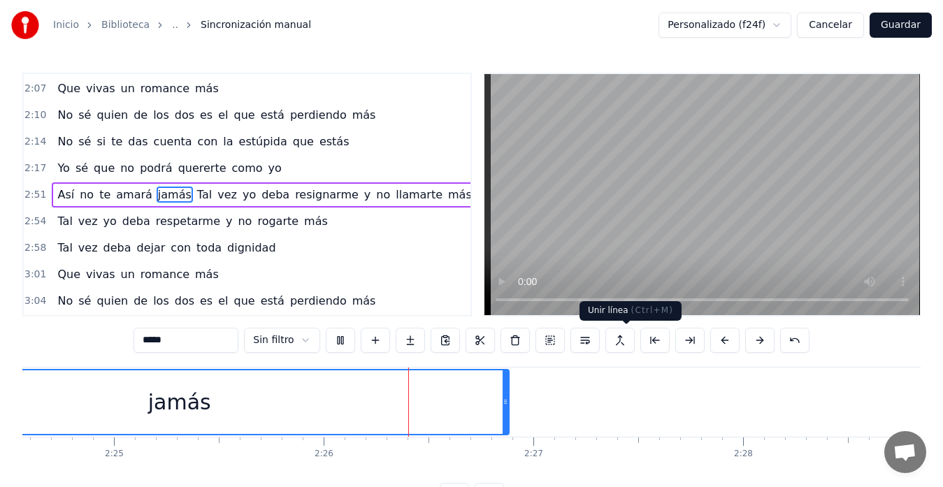
scroll to position [0, 30503]
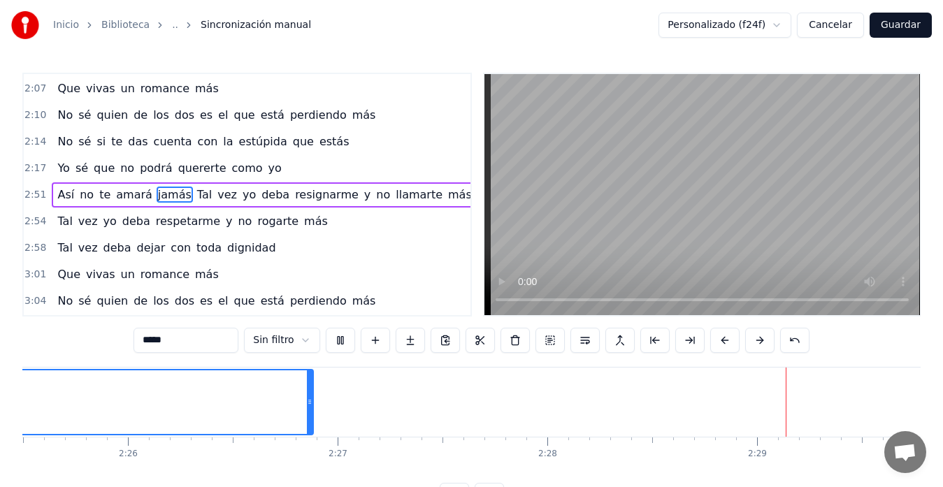
click at [650, 221] on video at bounding box center [701, 194] width 435 height 241
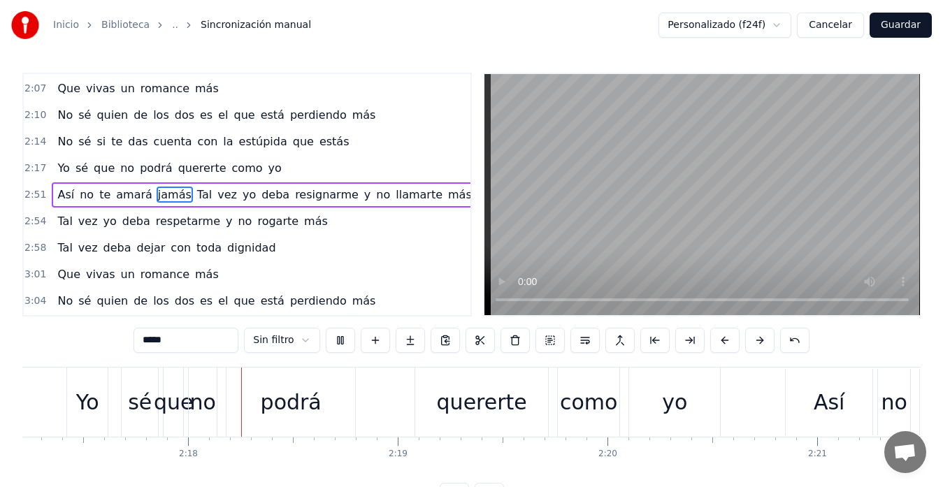
scroll to position [0, 28823]
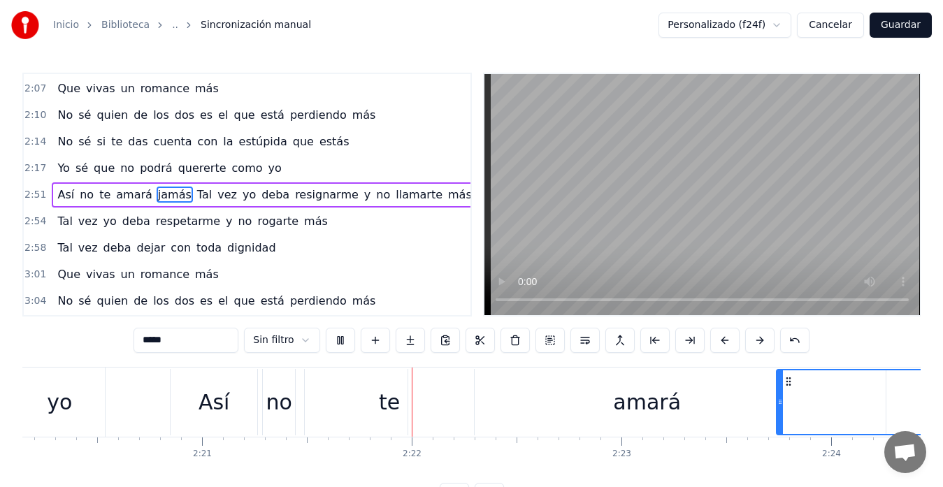
click at [564, 215] on video at bounding box center [701, 194] width 435 height 241
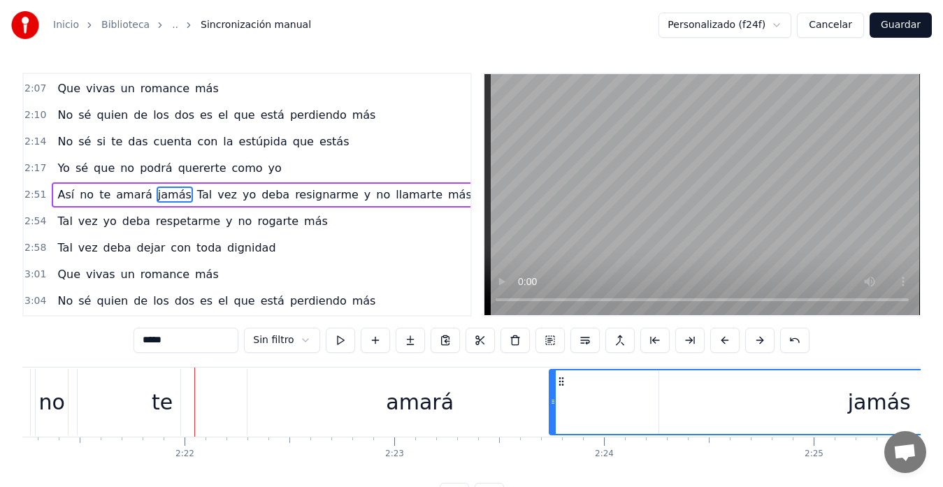
click at [313, 408] on div "amará" at bounding box center [419, 402] width 477 height 66
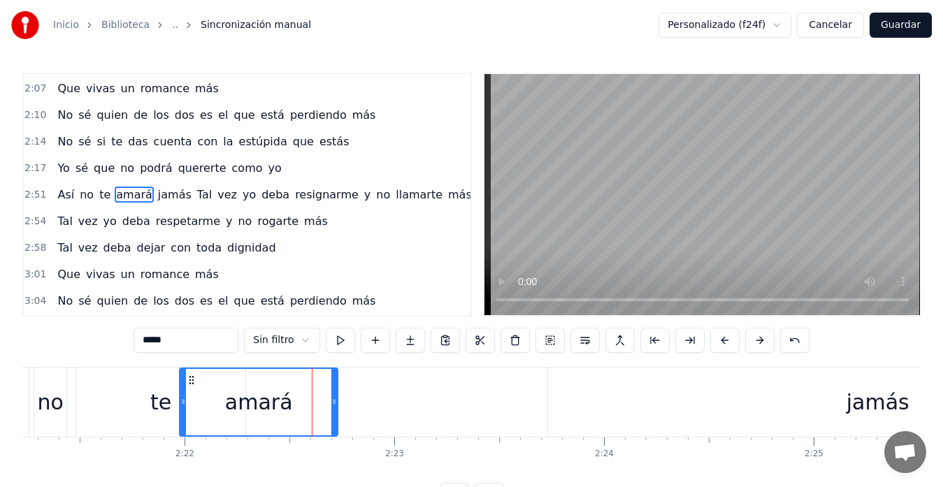
drag, startPoint x: 655, startPoint y: 403, endPoint x: 335, endPoint y: 420, distance: 319.8
click at [335, 420] on div at bounding box center [334, 402] width 6 height 66
click at [802, 404] on div "jamás" at bounding box center [877, 402] width 659 height 69
type input "*****"
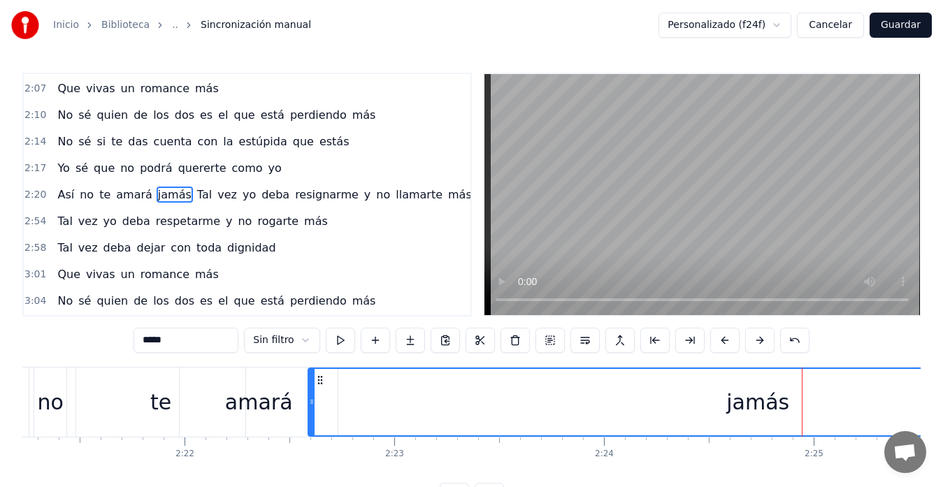
drag, startPoint x: 550, startPoint y: 403, endPoint x: 332, endPoint y: 403, distance: 218.0
click at [309, 401] on icon at bounding box center [312, 401] width 6 height 11
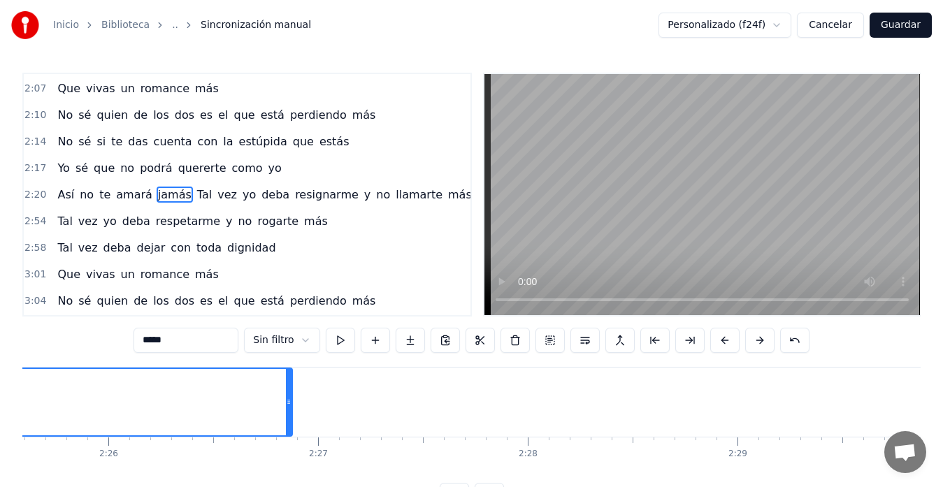
scroll to position [0, 29930]
drag, startPoint x: 882, startPoint y: 400, endPoint x: 280, endPoint y: 398, distance: 602.4
click at [280, 398] on icon at bounding box center [279, 401] width 6 height 11
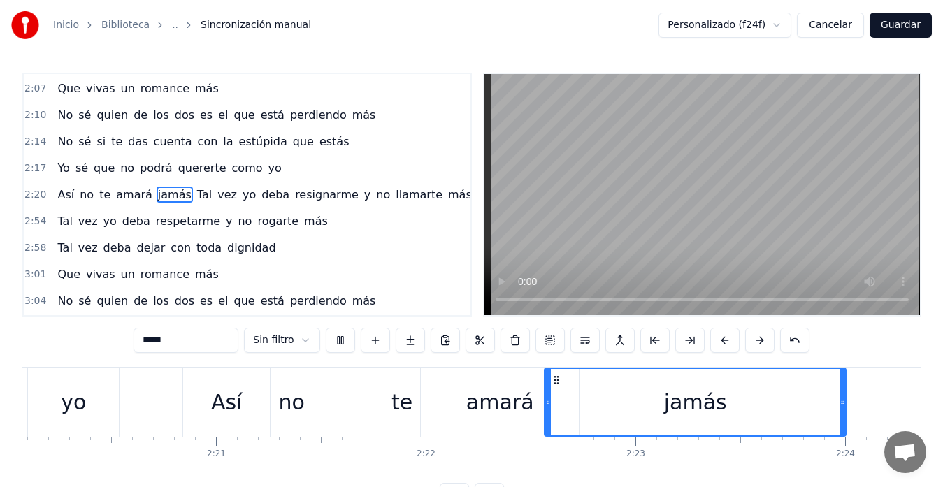
scroll to position [0, 29408]
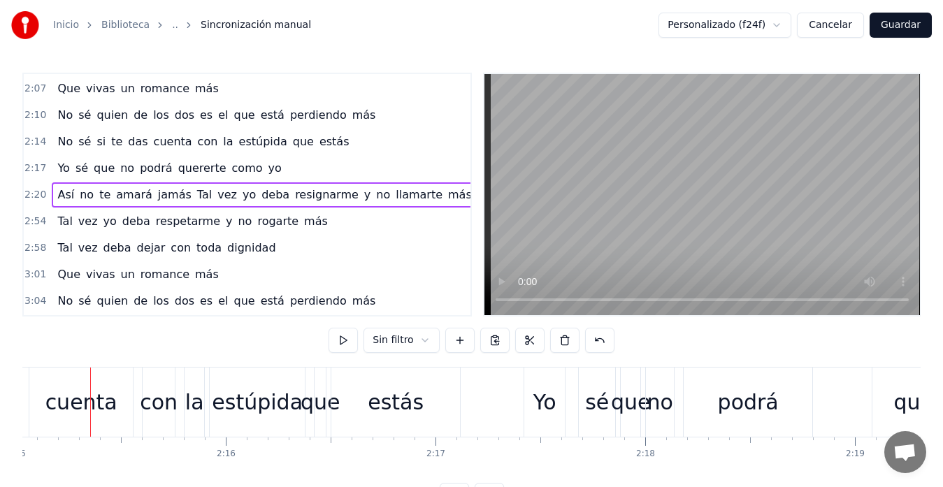
scroll to position [0, 28306]
click at [644, 245] on video at bounding box center [701, 194] width 435 height 241
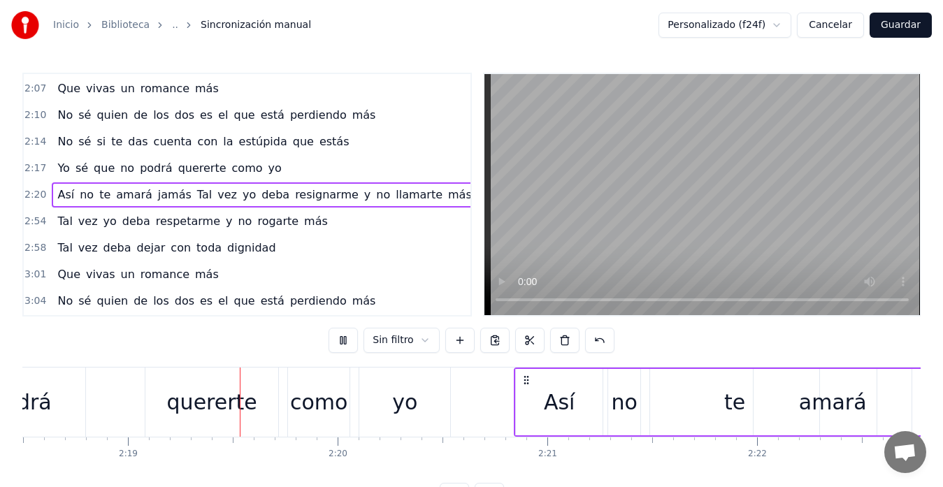
scroll to position [0, 29072]
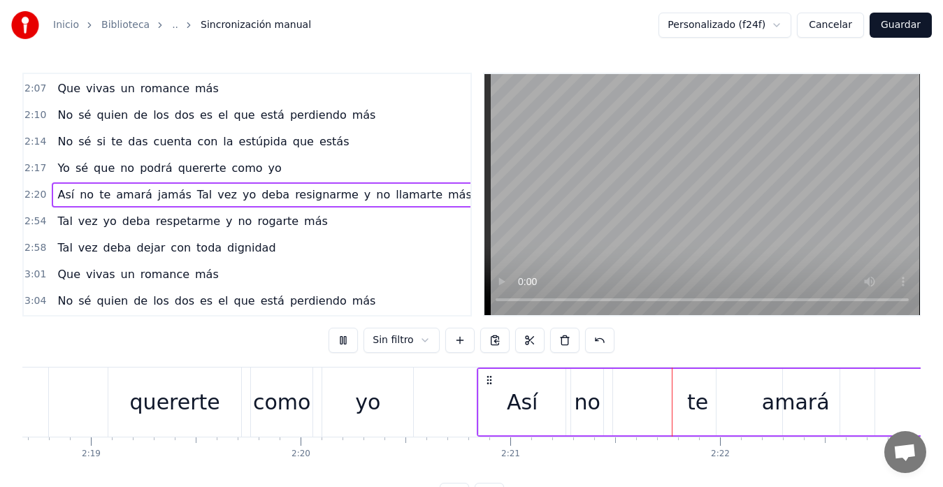
click at [635, 197] on video at bounding box center [701, 194] width 435 height 241
click at [679, 391] on div "te" at bounding box center [697, 402] width 169 height 66
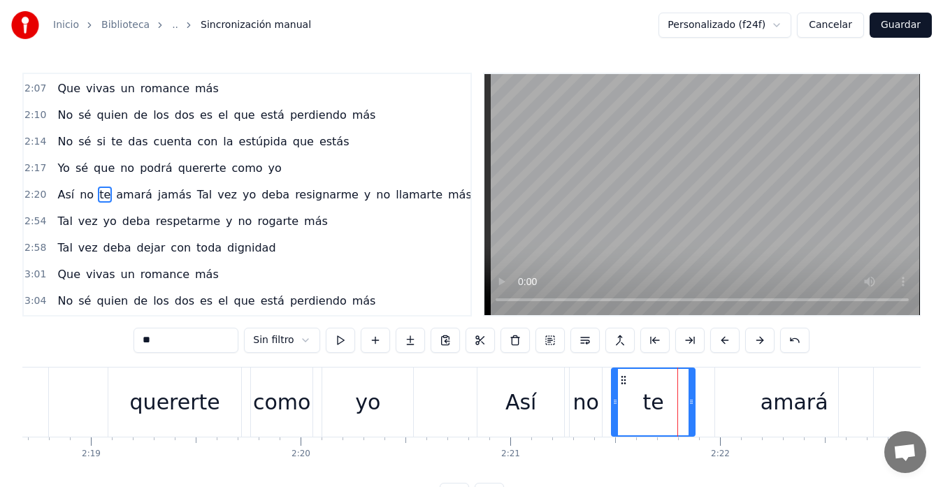
drag, startPoint x: 776, startPoint y: 402, endPoint x: 688, endPoint y: 412, distance: 88.6
click at [688, 412] on div at bounding box center [691, 402] width 6 height 66
click at [738, 391] on div "amará" at bounding box center [794, 402] width 158 height 69
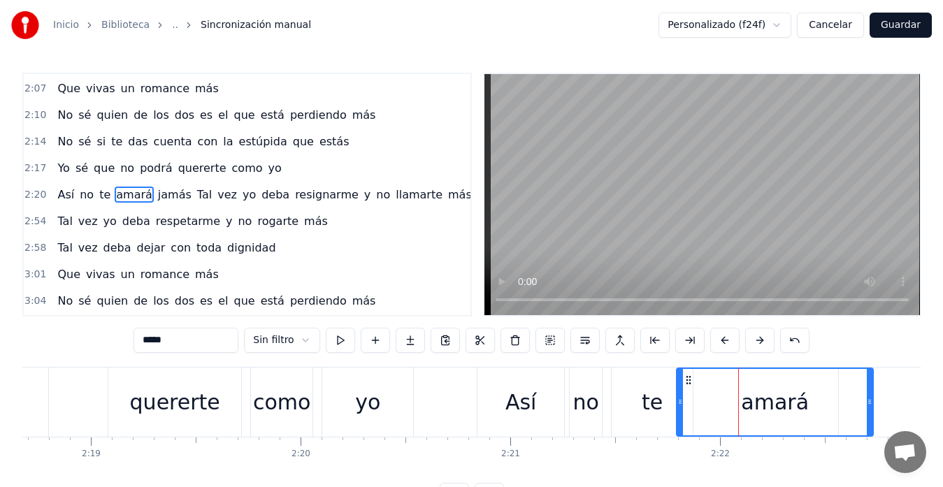
drag, startPoint x: 718, startPoint y: 404, endPoint x: 681, endPoint y: 407, distance: 36.4
click at [679, 409] on div at bounding box center [680, 402] width 6 height 66
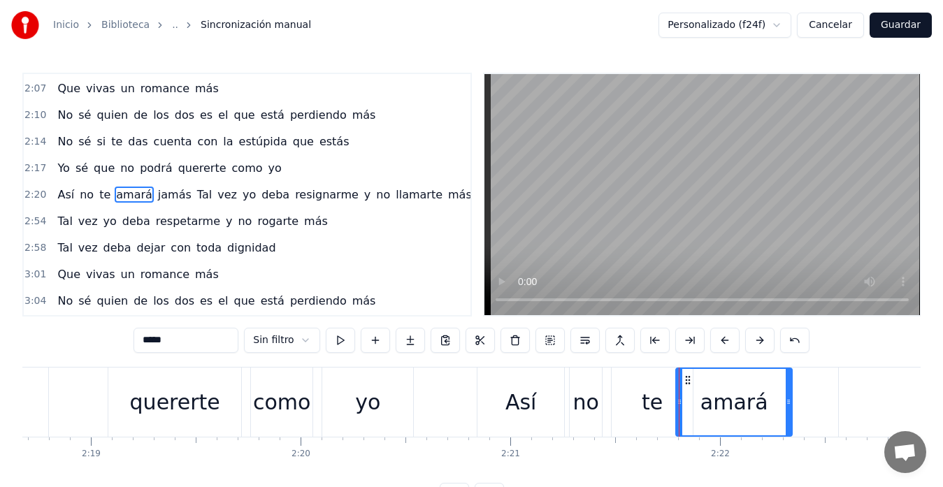
drag, startPoint x: 872, startPoint y: 399, endPoint x: 790, endPoint y: 400, distance: 81.8
click at [790, 400] on icon at bounding box center [788, 401] width 6 height 11
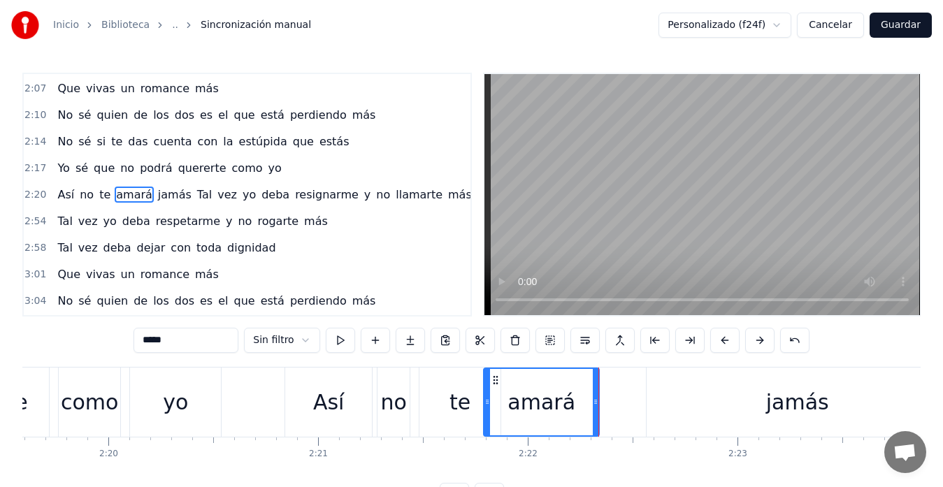
scroll to position [0, 29301]
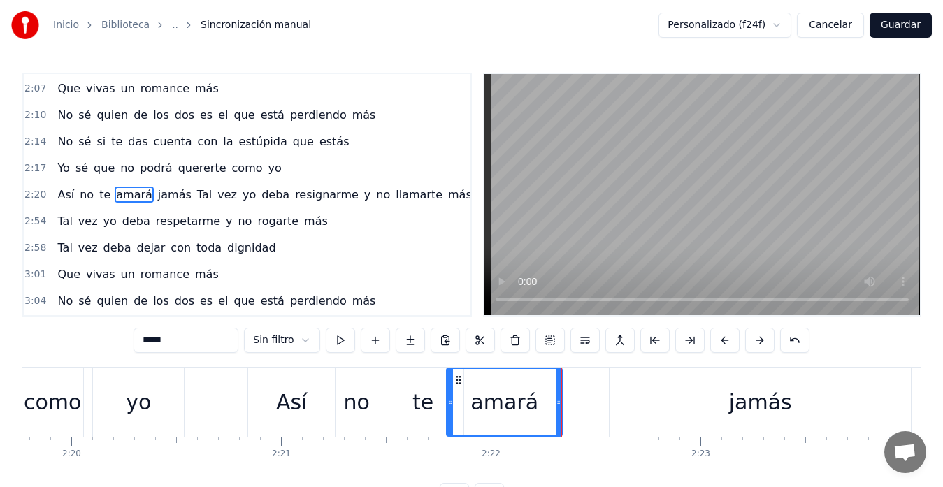
click at [691, 403] on div "jamás" at bounding box center [759, 402] width 301 height 69
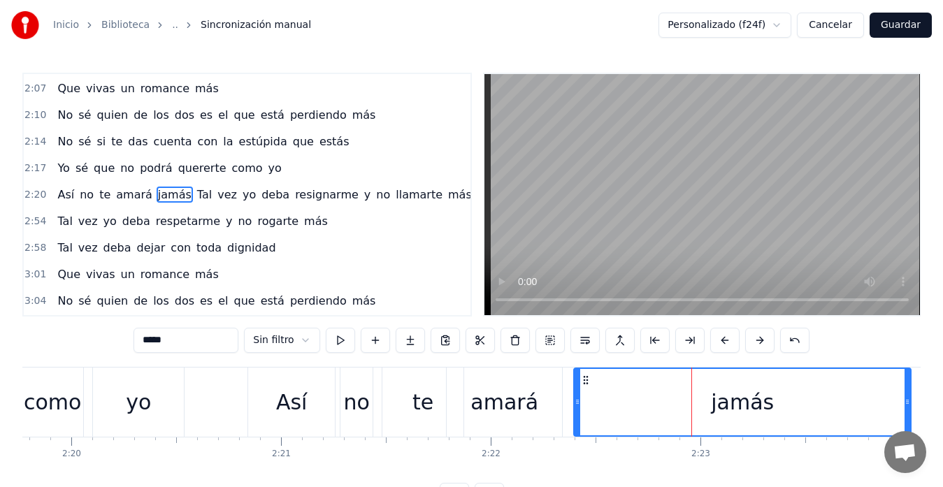
drag, startPoint x: 611, startPoint y: 403, endPoint x: 597, endPoint y: 397, distance: 15.7
click at [574, 400] on icon at bounding box center [577, 401] width 6 height 11
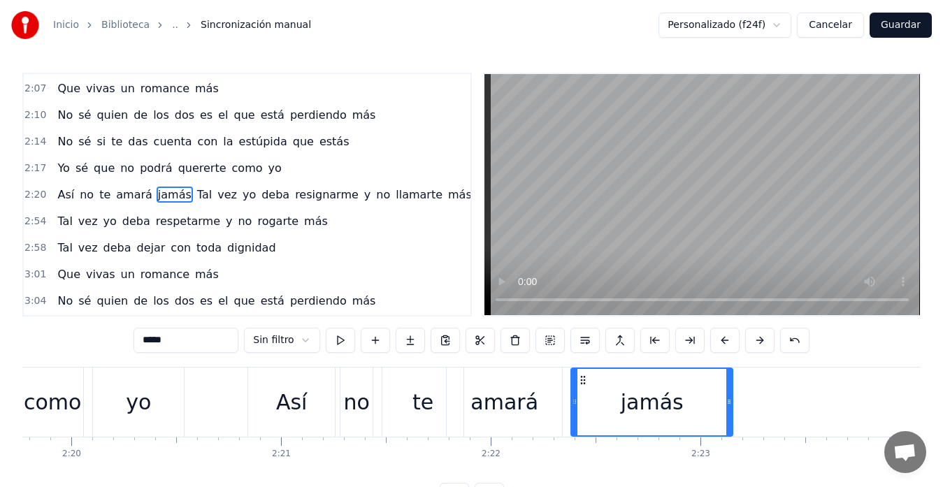
drag, startPoint x: 907, startPoint y: 398, endPoint x: 729, endPoint y: 398, distance: 178.2
click at [729, 398] on icon at bounding box center [729, 401] width 6 height 11
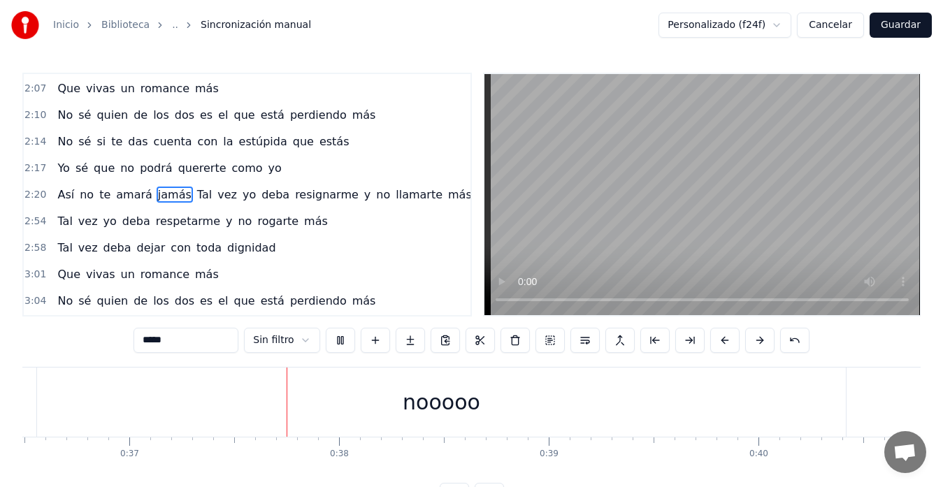
scroll to position [0, 7730]
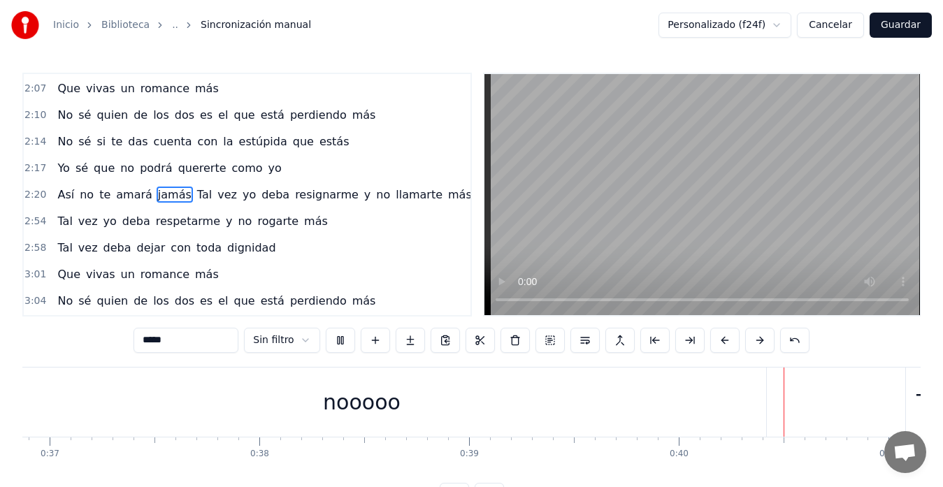
click at [542, 384] on div "nooooo" at bounding box center [361, 402] width 809 height 69
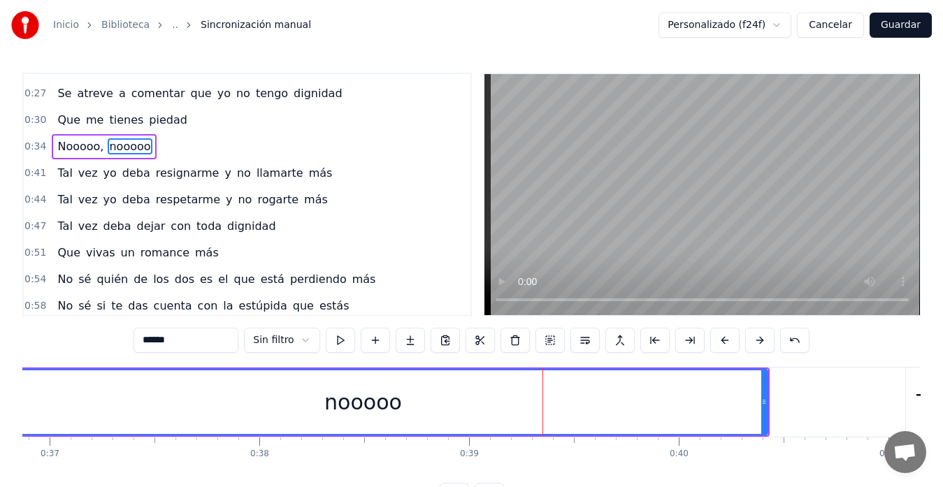
scroll to position [105, 0]
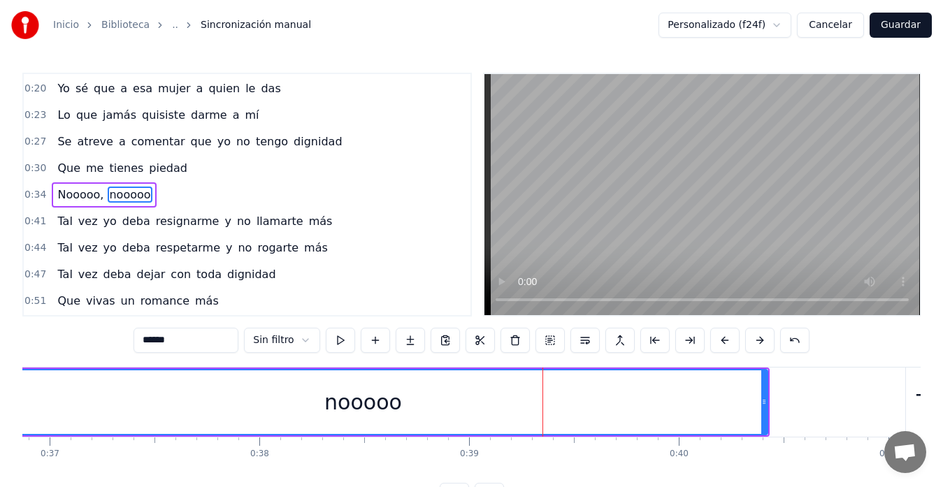
click at [298, 403] on div "nooooo" at bounding box center [362, 402] width 807 height 64
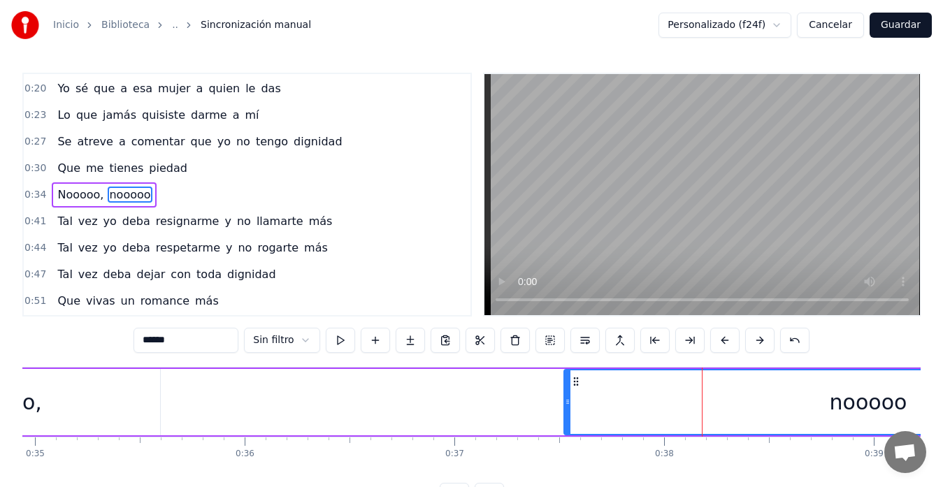
drag, startPoint x: 365, startPoint y: 400, endPoint x: 566, endPoint y: 420, distance: 201.5
click at [566, 420] on div at bounding box center [568, 402] width 6 height 64
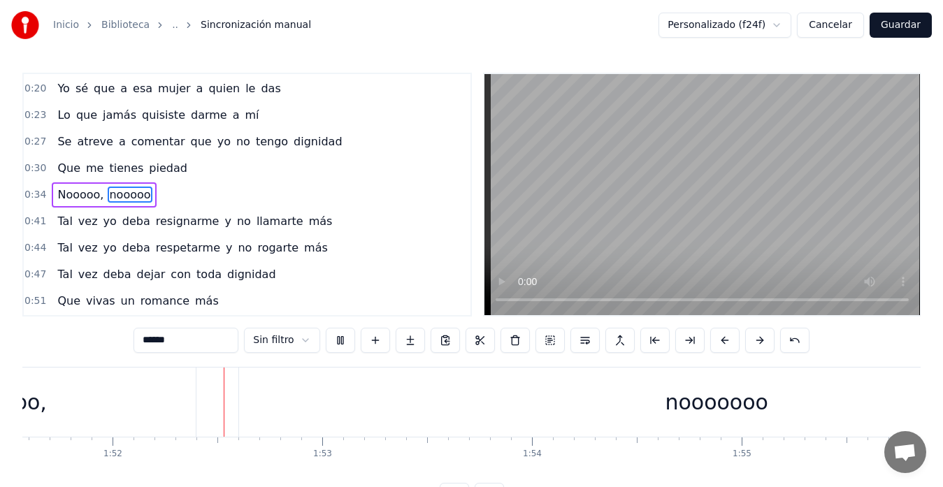
scroll to position [0, 23406]
click at [827, 210] on video at bounding box center [701, 194] width 435 height 241
click at [632, 399] on div "nooooooo" at bounding box center [700, 402] width 955 height 69
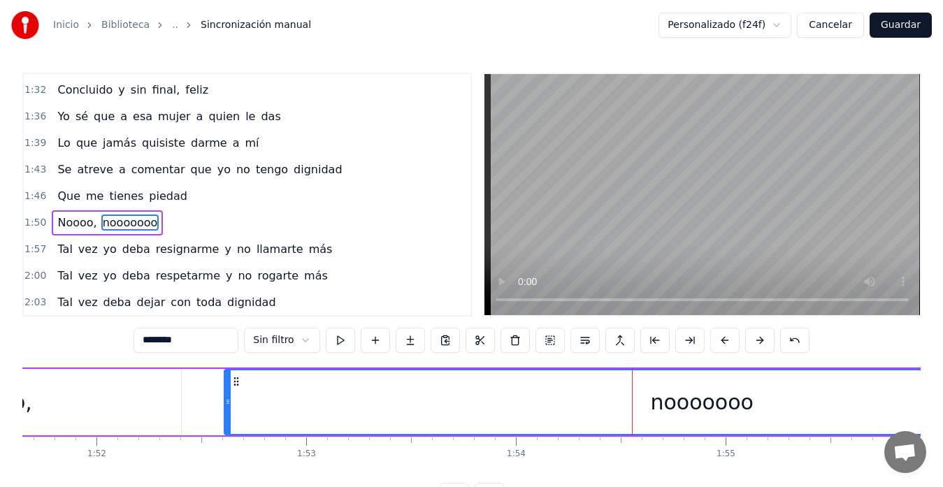
scroll to position [556, 0]
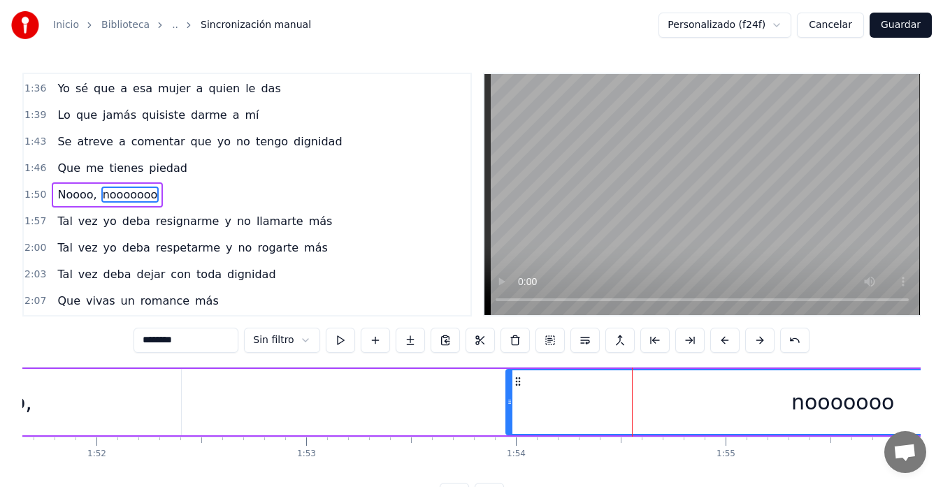
drag, startPoint x: 226, startPoint y: 400, endPoint x: 507, endPoint y: 412, distance: 281.8
click at [507, 412] on div at bounding box center [510, 402] width 6 height 64
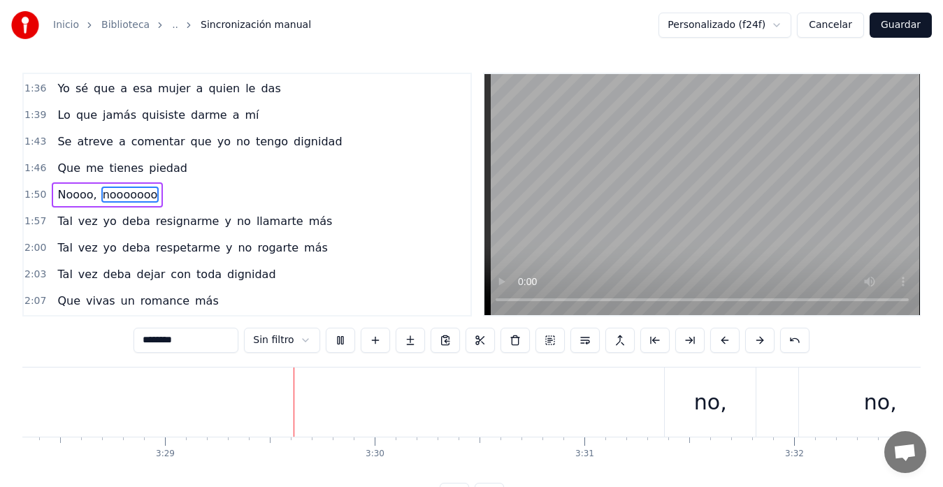
scroll to position [0, 43777]
click at [630, 402] on div "no," at bounding box center [606, 402] width 91 height 69
type input "***"
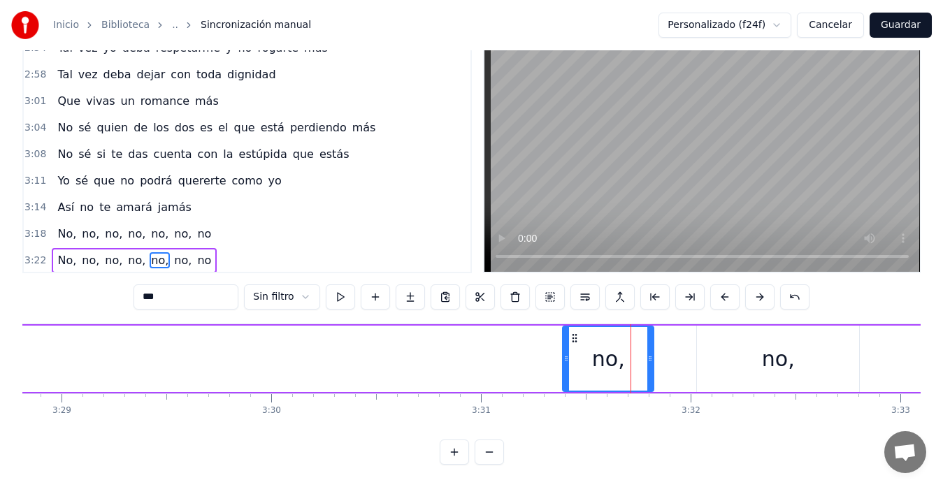
scroll to position [901, 0]
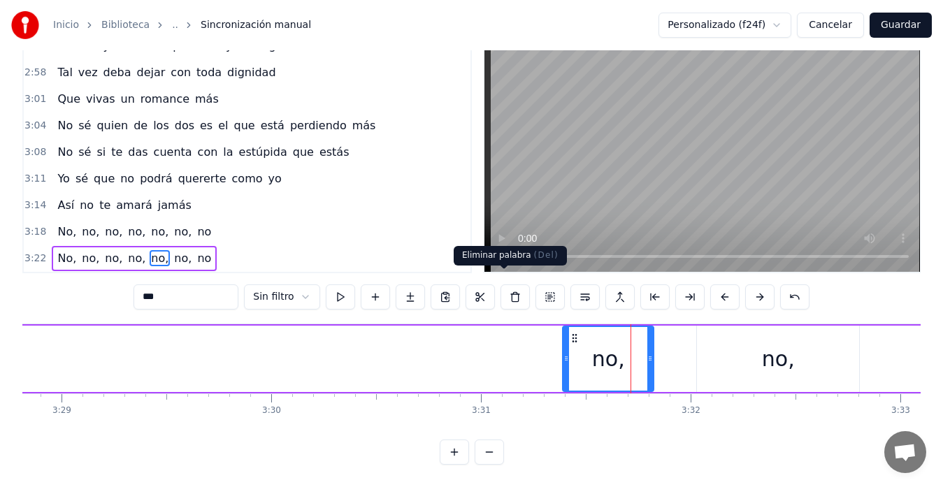
click at [500, 285] on button at bounding box center [514, 296] width 29 height 25
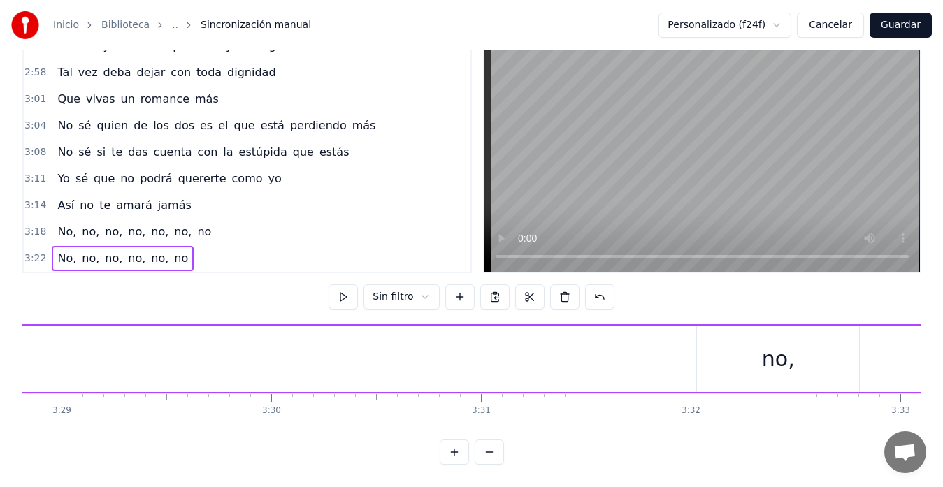
click at [762, 351] on div "no," at bounding box center [778, 359] width 162 height 66
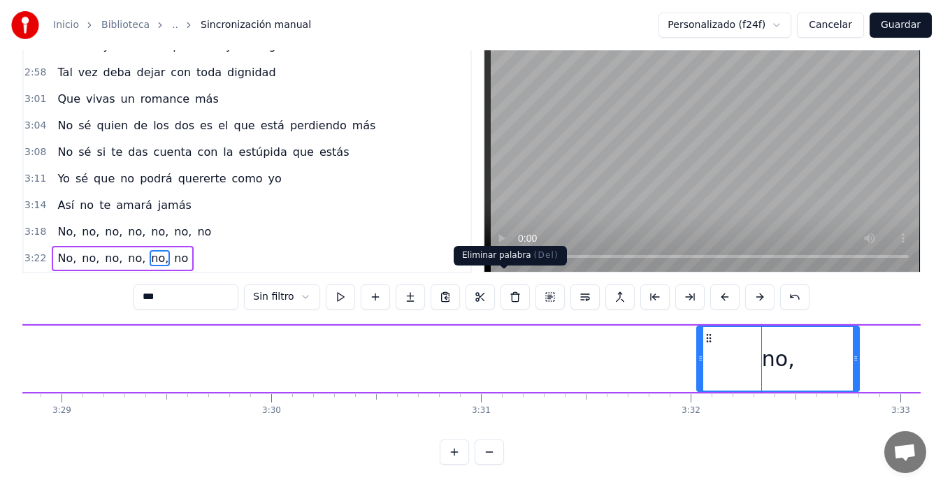
click at [505, 286] on button at bounding box center [514, 296] width 29 height 25
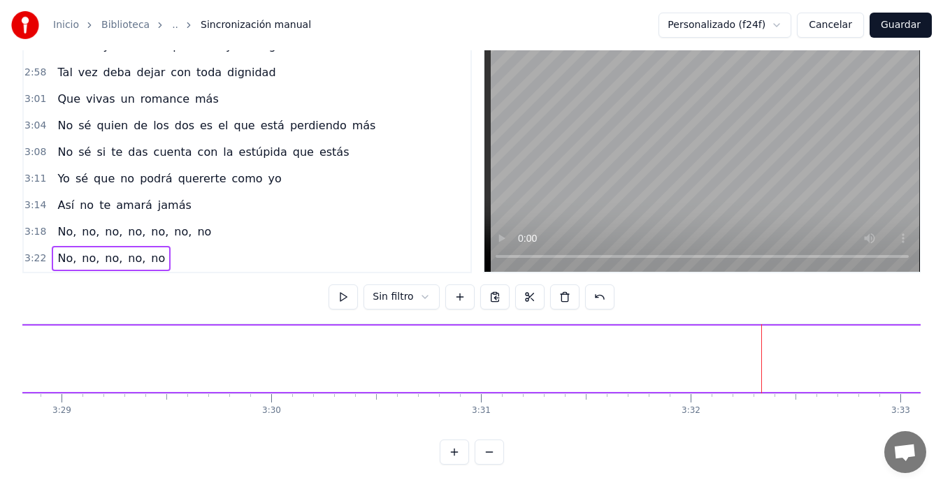
click at [902, 23] on button "Guardar" at bounding box center [900, 25] width 62 height 25
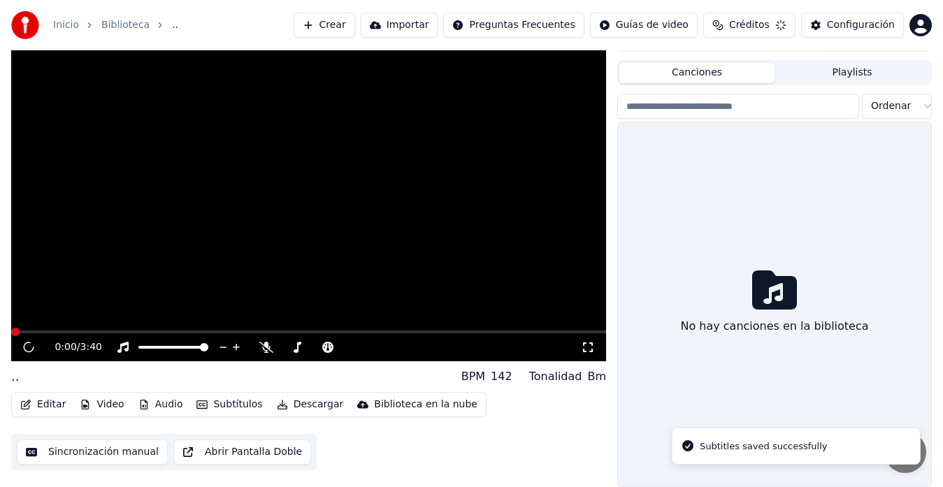
scroll to position [24, 0]
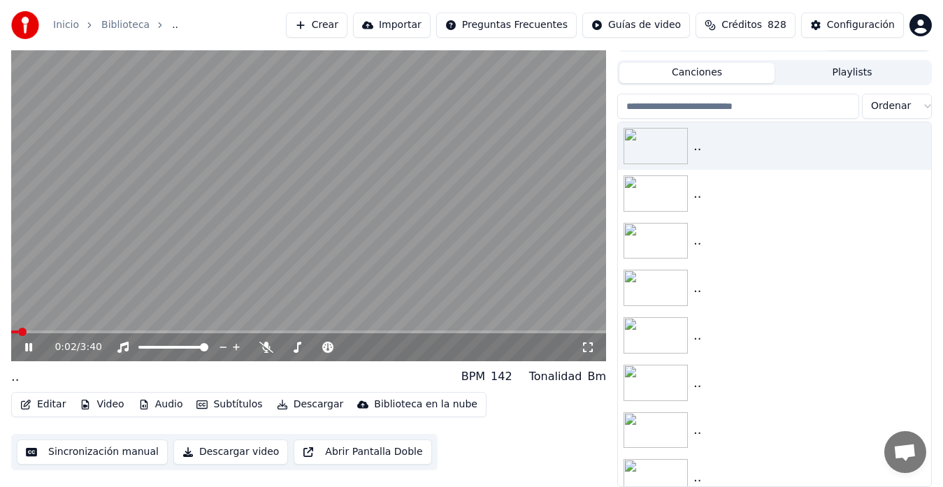
click at [440, 191] on video at bounding box center [308, 194] width 595 height 335
click at [29, 345] on icon at bounding box center [28, 347] width 8 height 10
click at [282, 345] on span at bounding box center [286, 347] width 8 height 8
click at [436, 209] on video at bounding box center [308, 194] width 595 height 335
click at [591, 345] on icon at bounding box center [588, 347] width 10 height 10
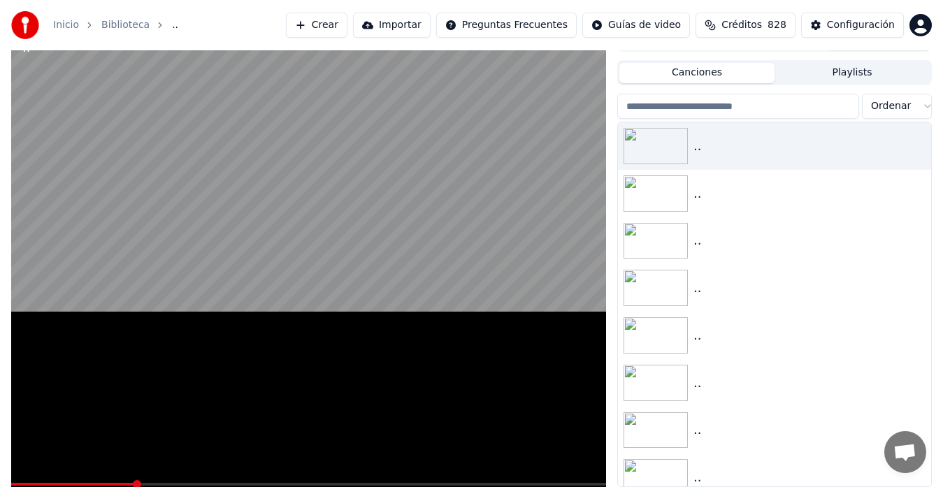
scroll to position [11, 0]
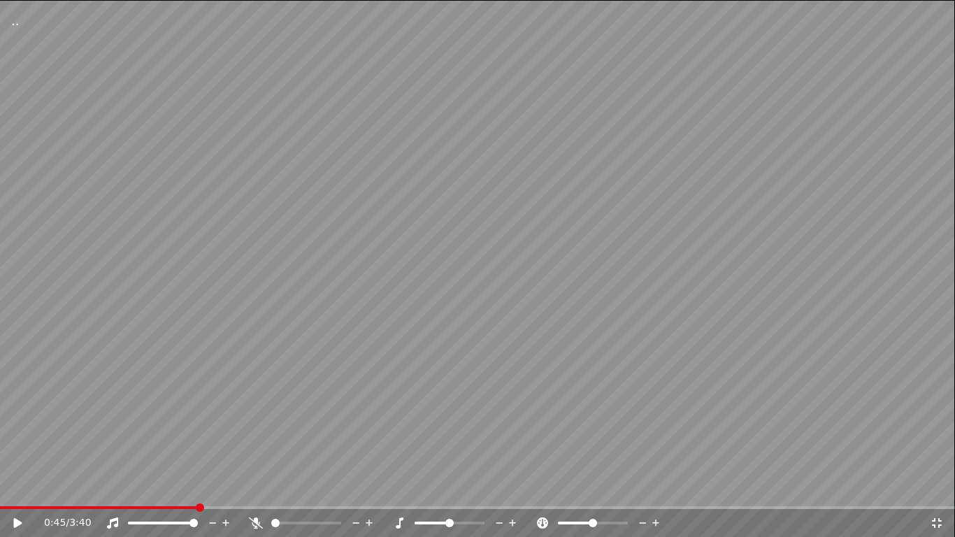
click at [500, 486] on icon at bounding box center [499, 523] width 13 height 14
click at [14, 486] on div "0:45 / 3:40" at bounding box center [477, 523] width 943 height 14
click at [16, 486] on icon at bounding box center [18, 523] width 8 height 10
click at [933, 486] on icon at bounding box center [936, 522] width 14 height 11
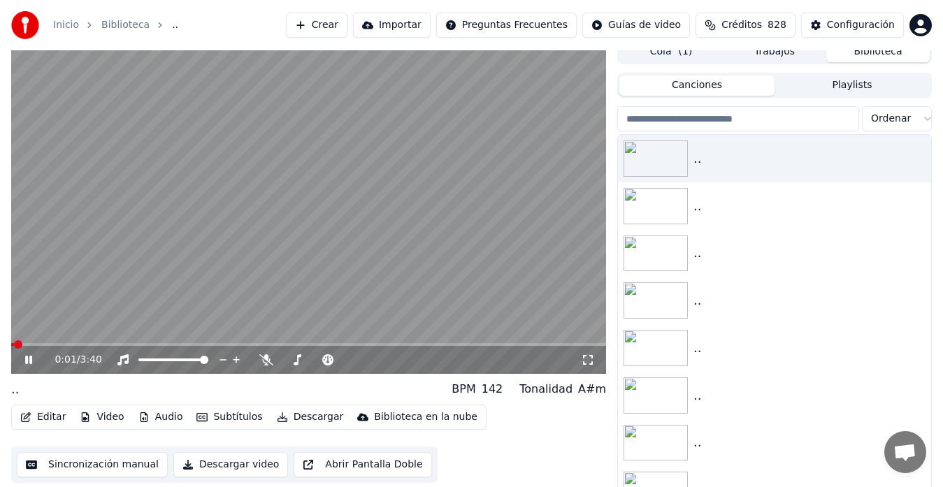
click at [14, 345] on span at bounding box center [12, 344] width 3 height 3
click at [46, 417] on button "Editar" at bounding box center [43, 417] width 57 height 20
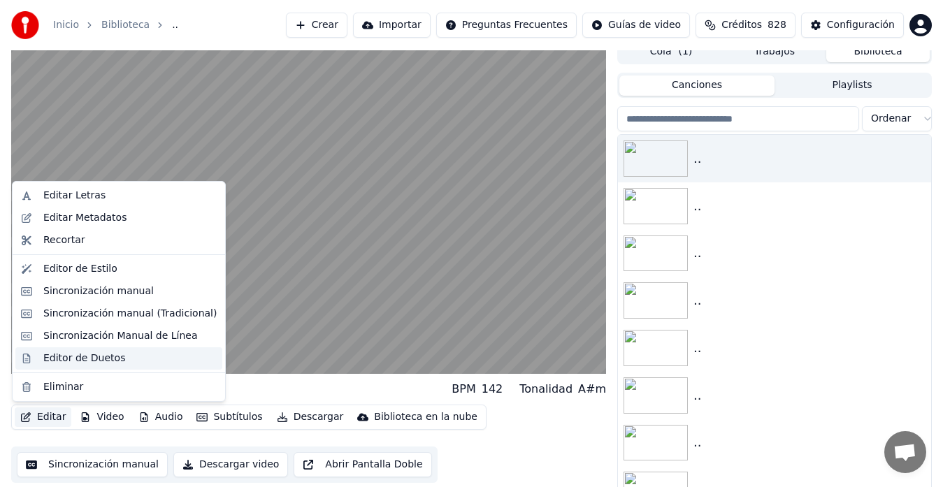
click at [73, 359] on div "Editor de Duetos" at bounding box center [84, 359] width 82 height 14
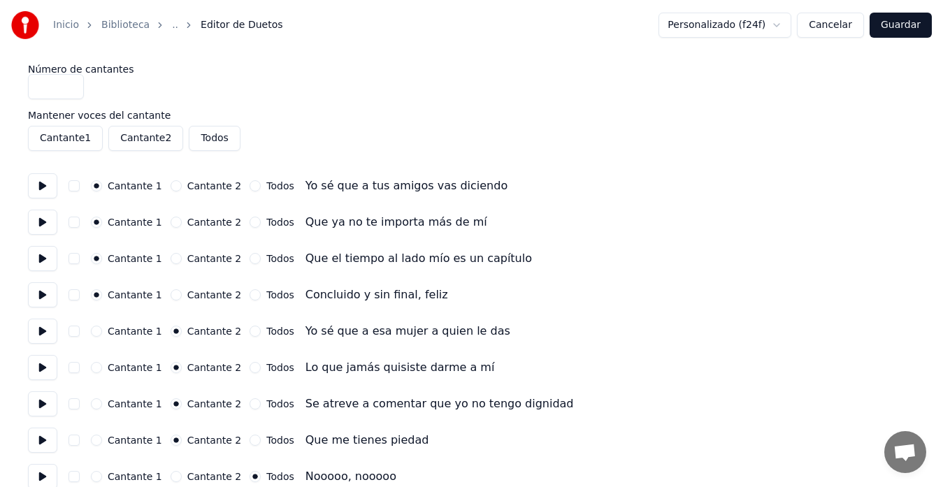
click at [834, 27] on button "Cancelar" at bounding box center [830, 25] width 67 height 25
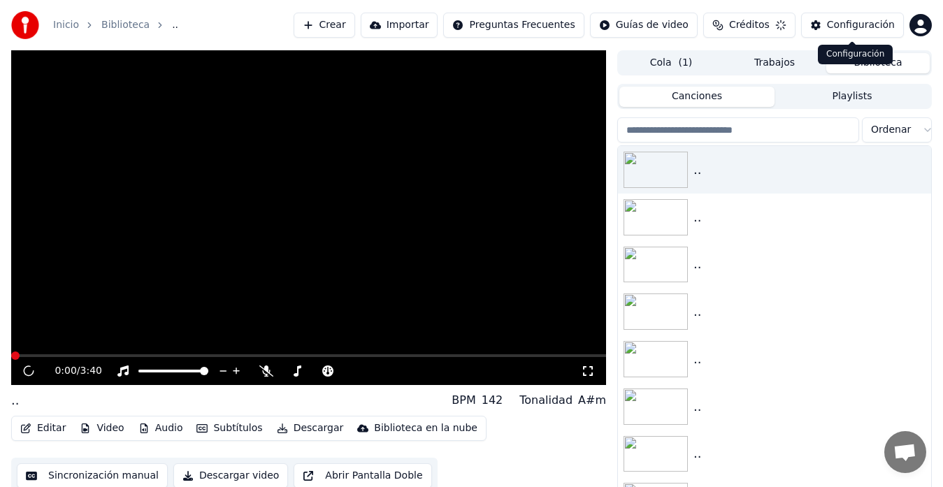
scroll to position [11, 0]
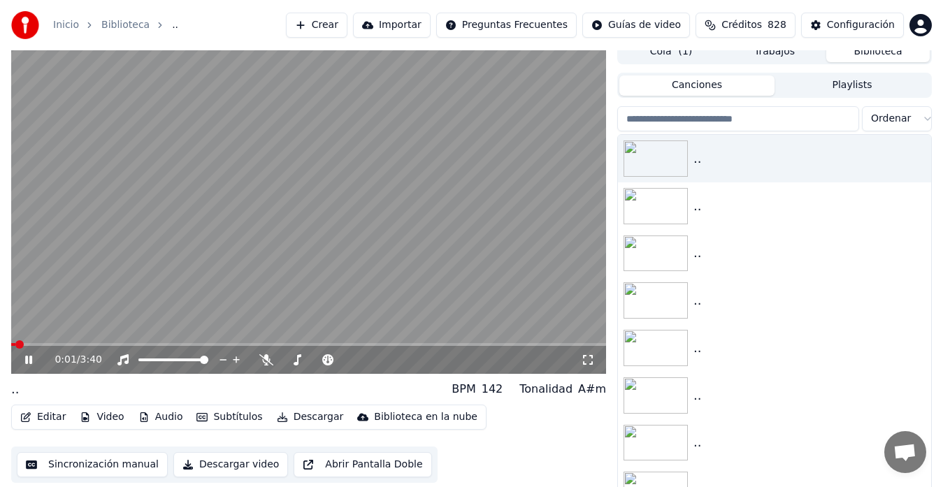
click at [108, 416] on button "Video" at bounding box center [101, 417] width 55 height 20
click at [485, 233] on video at bounding box center [308, 206] width 595 height 335
click at [14, 342] on span at bounding box center [18, 344] width 8 height 8
click at [24, 359] on icon at bounding box center [38, 359] width 32 height 11
drag, startPoint x: 588, startPoint y: 354, endPoint x: 565, endPoint y: 347, distance: 24.3
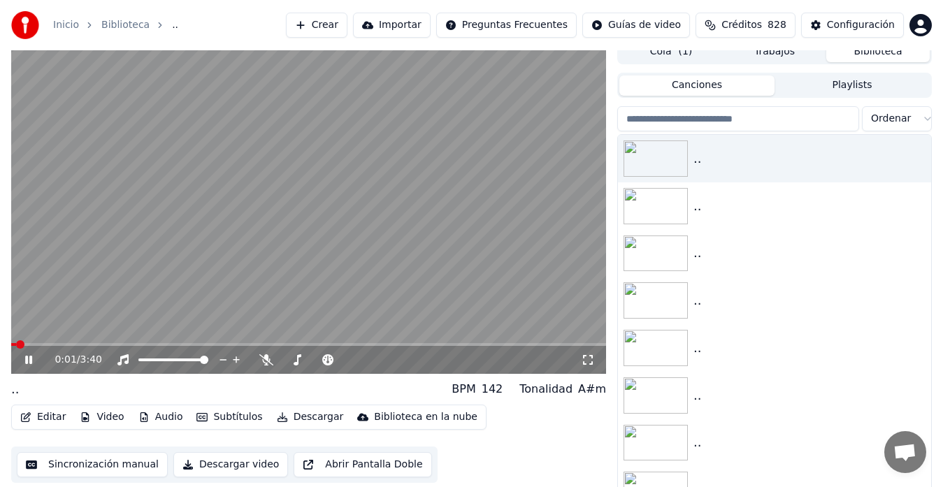
click at [588, 354] on icon at bounding box center [588, 359] width 14 height 11
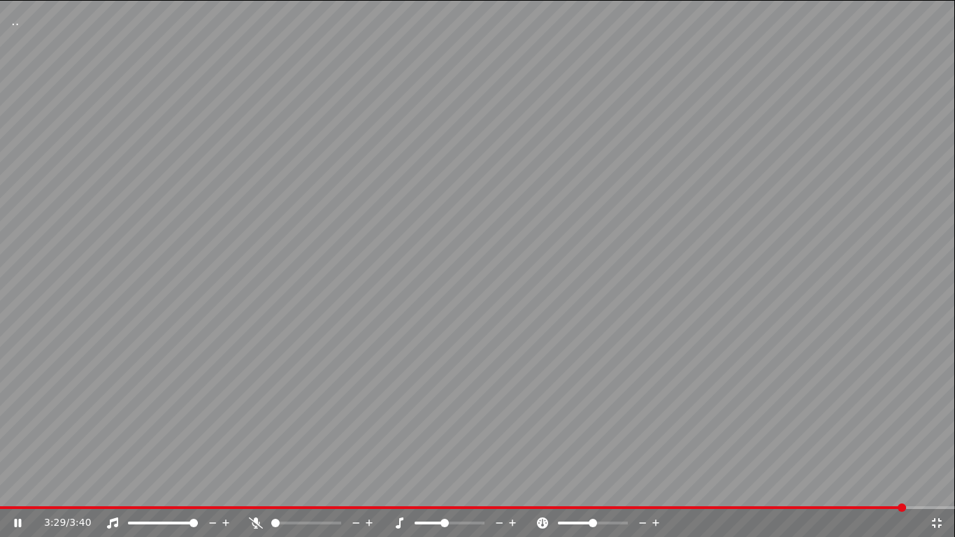
click at [937, 486] on icon at bounding box center [936, 522] width 14 height 11
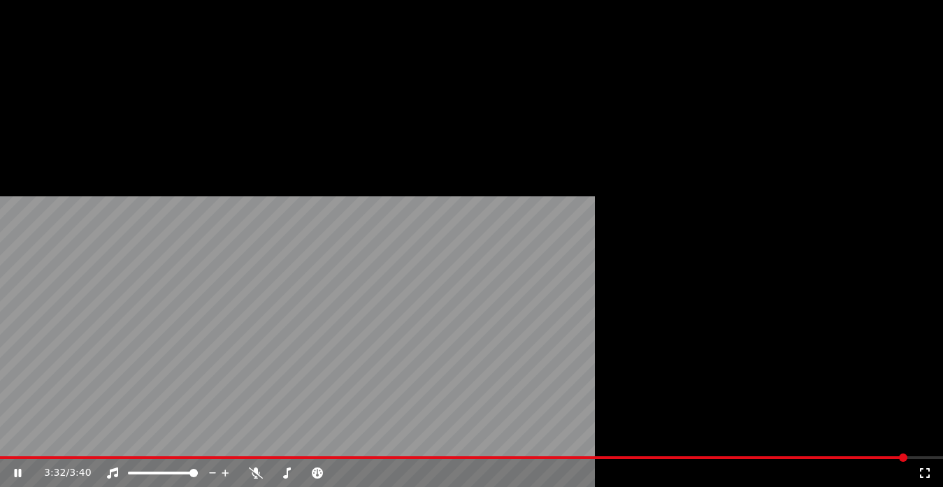
click at [310, 92] on button "Descargar" at bounding box center [310, 83] width 78 height 20
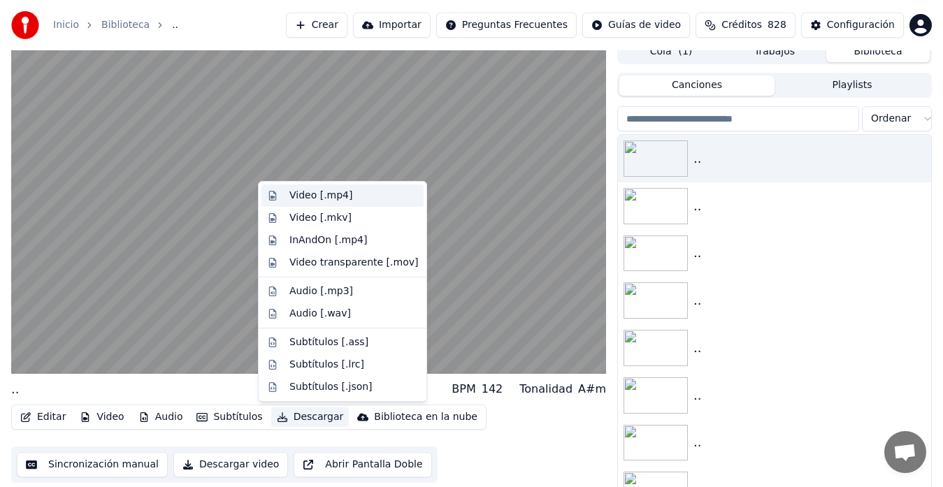
click at [332, 197] on div "Video [.mp4]" at bounding box center [320, 196] width 63 height 14
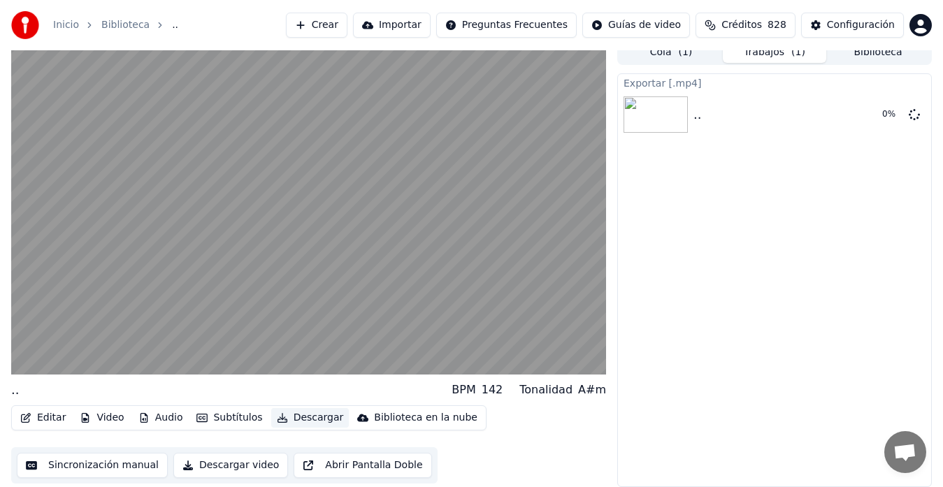
scroll to position [10, 0]
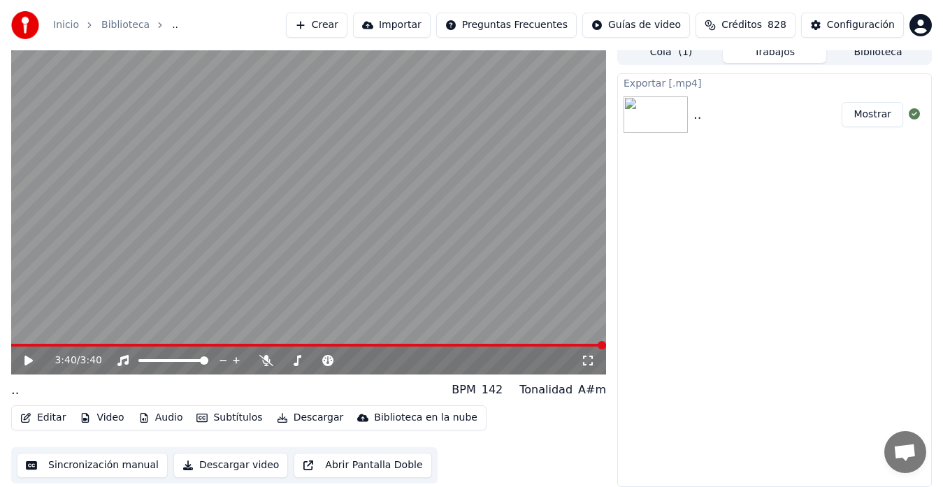
click at [869, 114] on button "Mostrar" at bounding box center [871, 114] width 61 height 25
